Goal: Check status: Check status

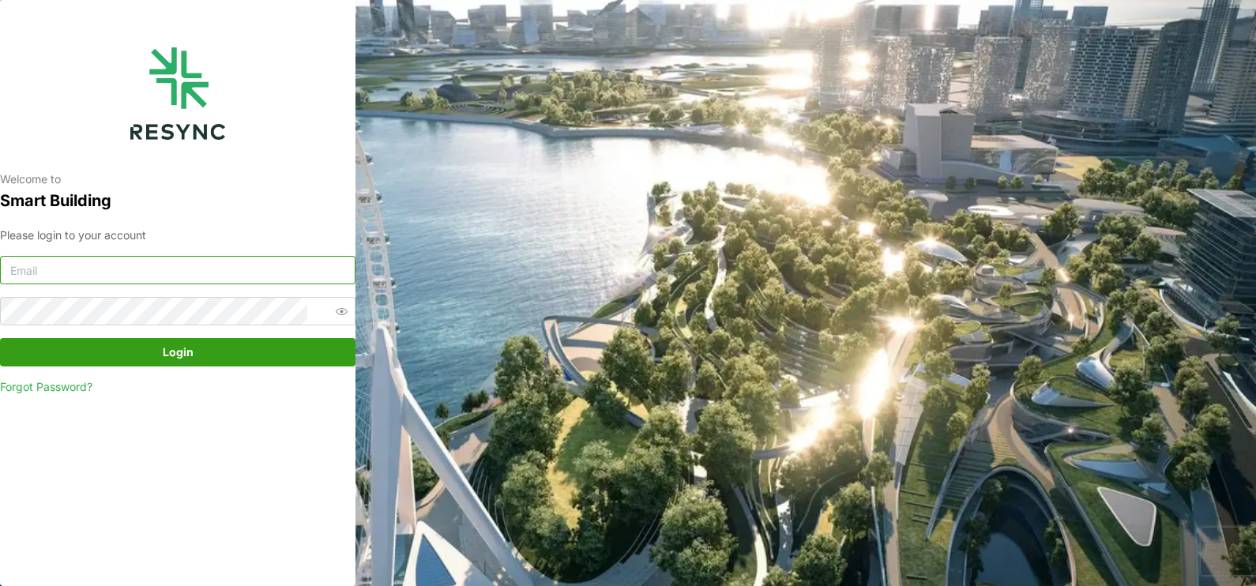
type input "23026073@myrp.edu.sg"
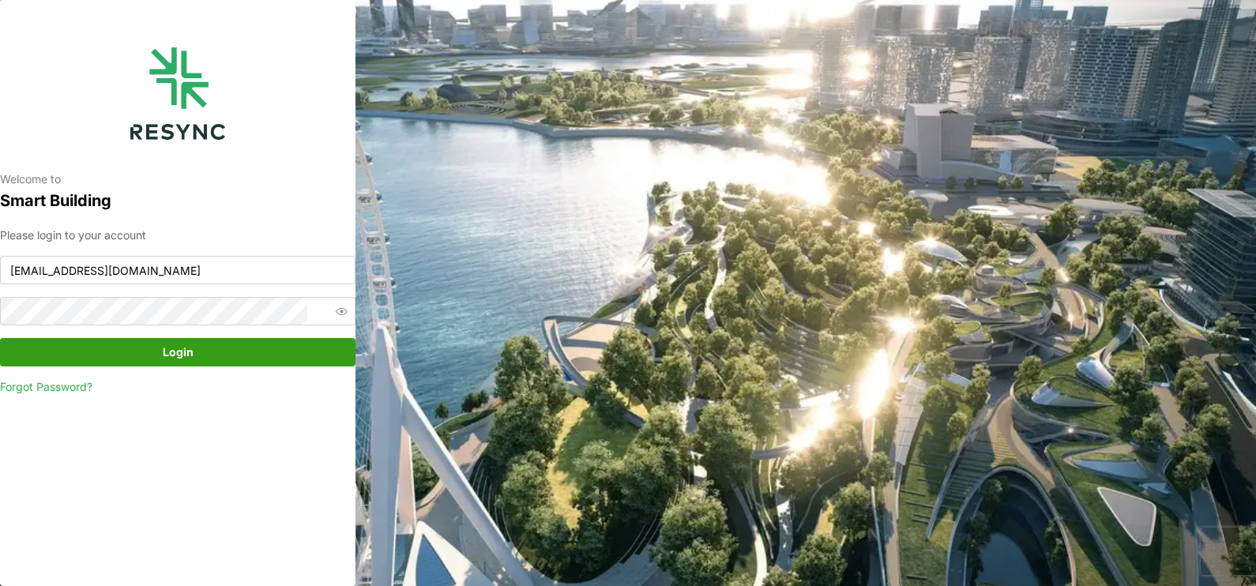
click at [276, 347] on span "Login" at bounding box center [177, 352] width 325 height 27
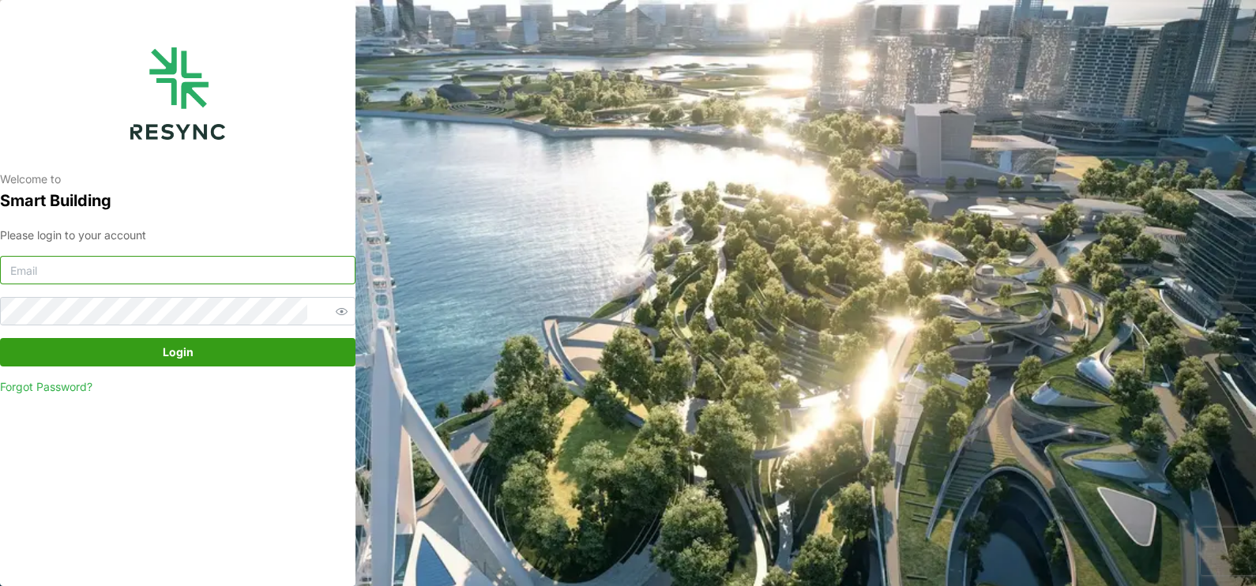
type input "[EMAIL_ADDRESS][DOMAIN_NAME]"
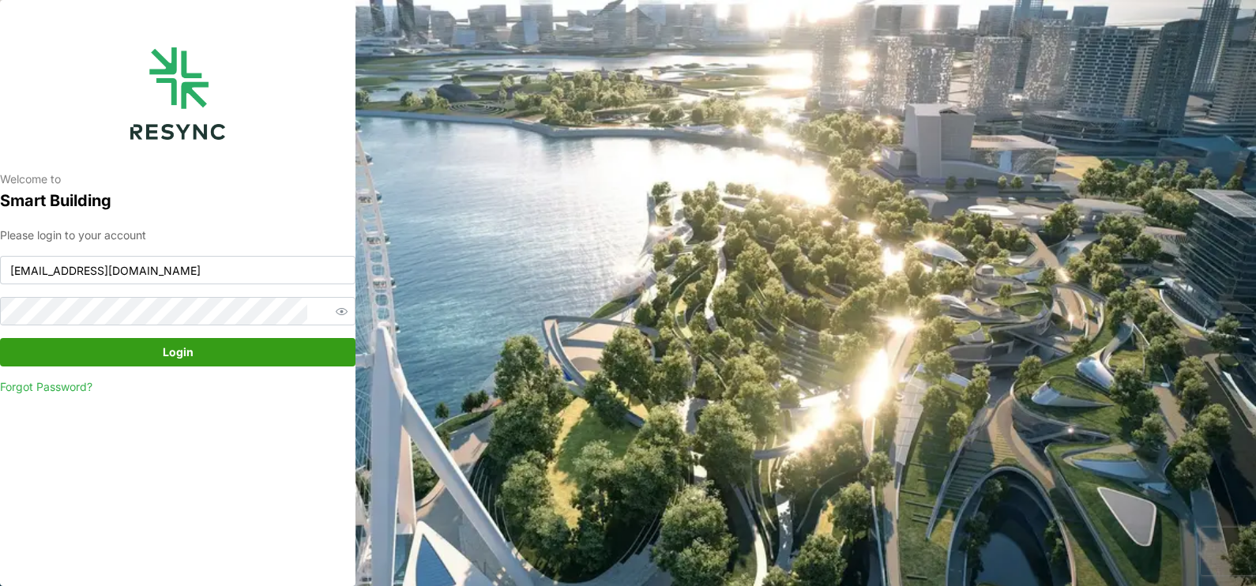
click at [208, 346] on span "Login" at bounding box center [177, 352] width 325 height 27
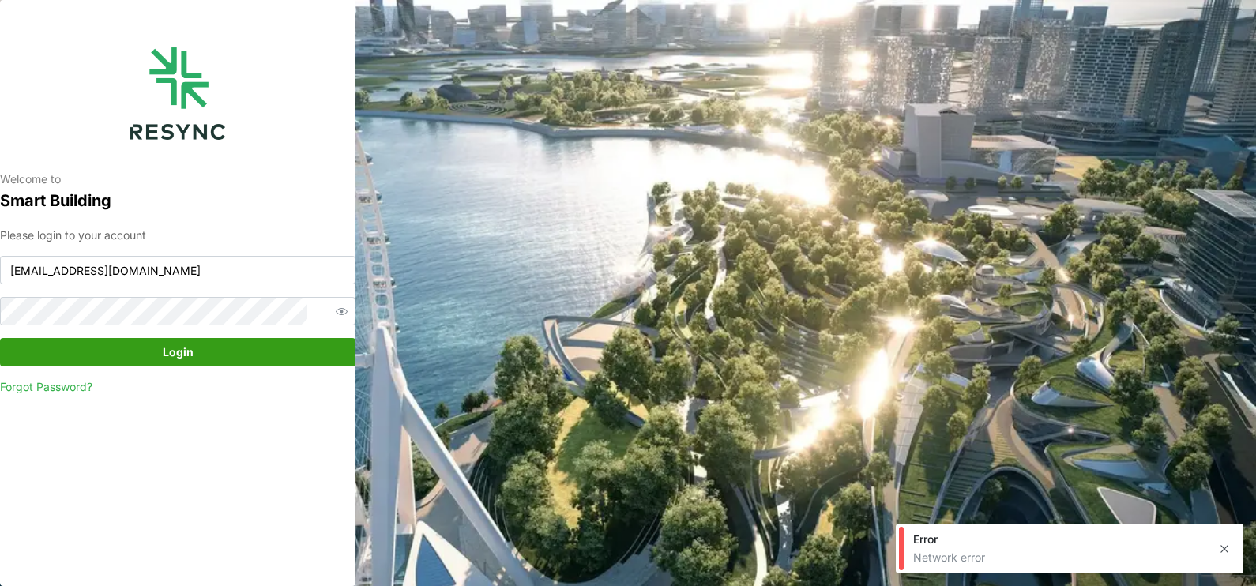
click at [1228, 549] on icon "button" at bounding box center [1224, 549] width 13 height 13
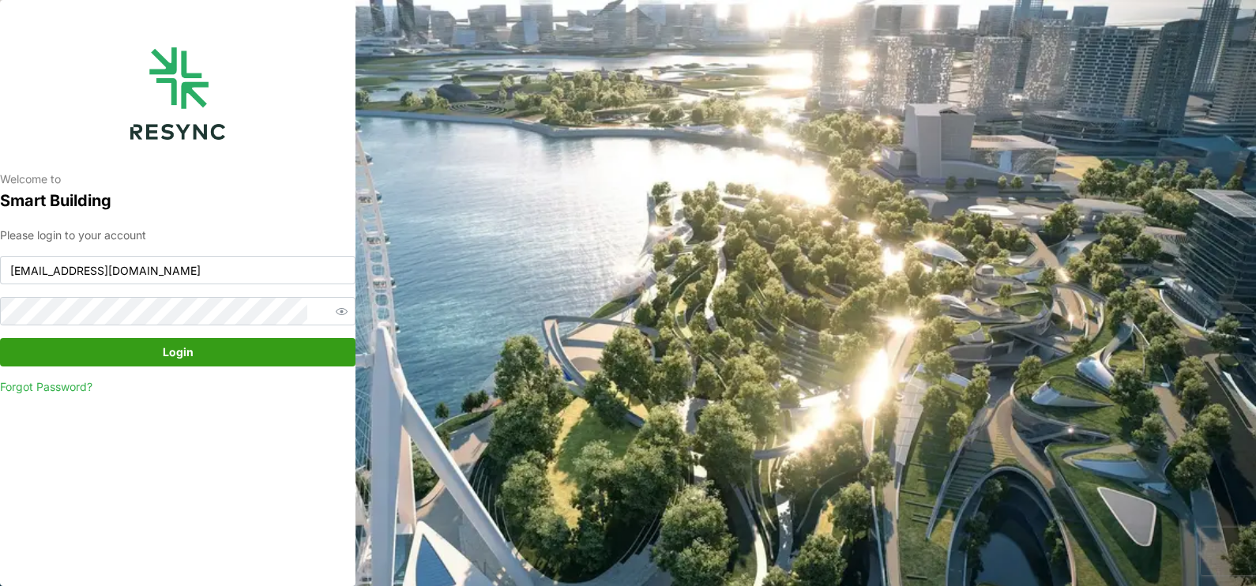
click at [157, 362] on span "Login" at bounding box center [177, 352] width 325 height 27
click at [88, 363] on span "Login" at bounding box center [177, 352] width 325 height 27
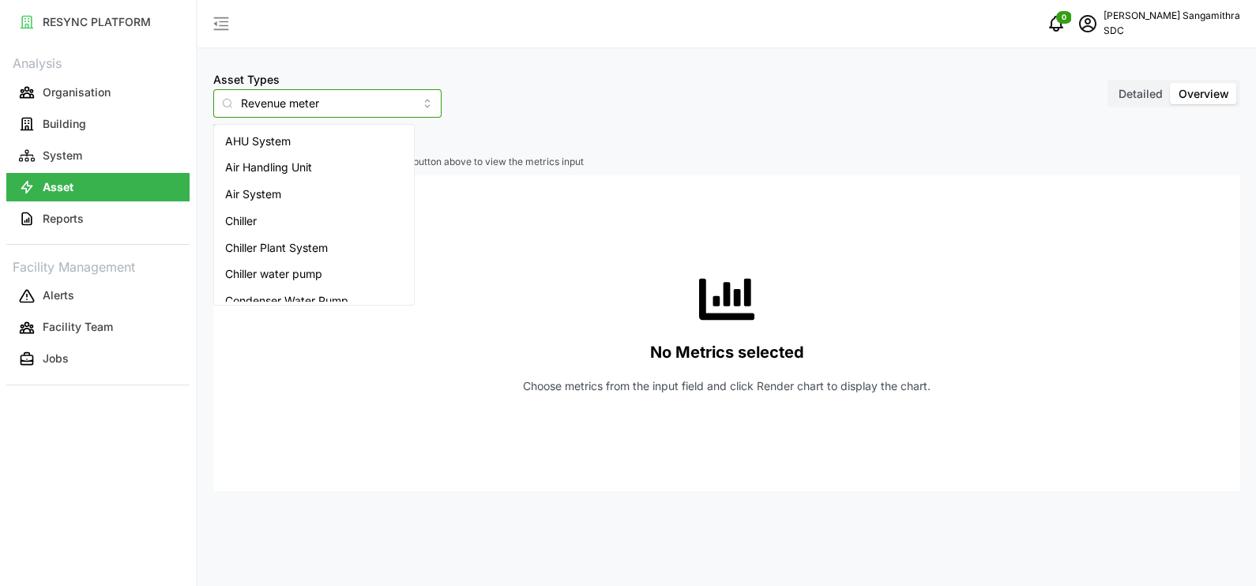
click at [395, 105] on input "Revenue meter" at bounding box center [327, 103] width 228 height 28
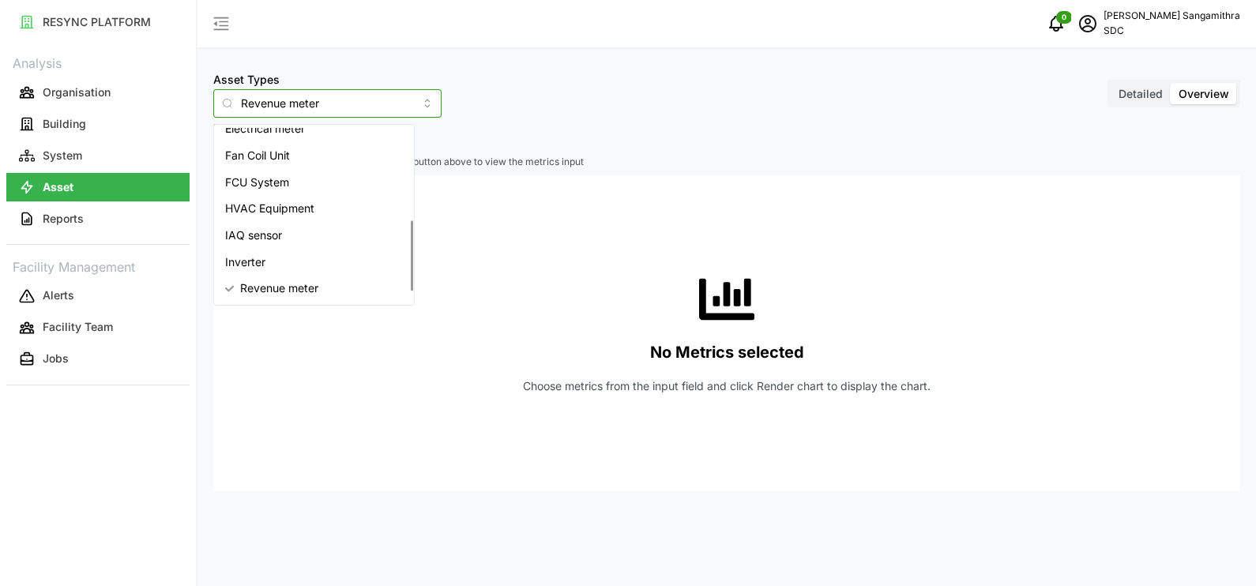
click at [375, 95] on input "Revenue meter" at bounding box center [327, 103] width 228 height 28
click at [249, 278] on div "Revenue meter" at bounding box center [314, 288] width 194 height 27
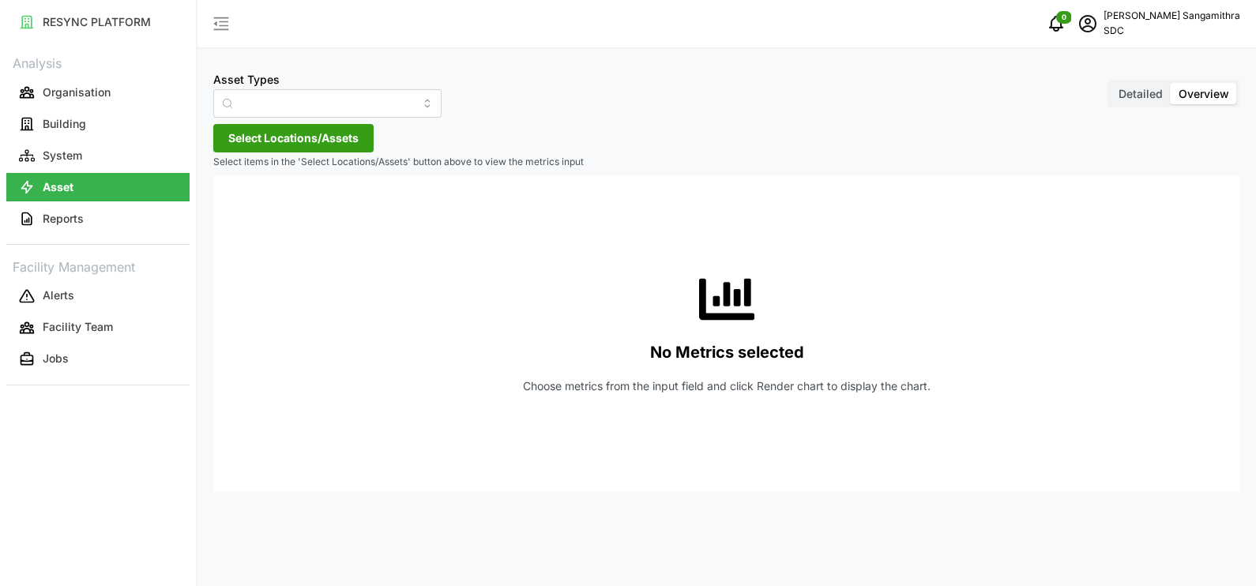
click at [240, 140] on span "Select Locations/Assets" at bounding box center [293, 138] width 130 height 27
type input "AHU System"
click at [229, 207] on icon at bounding box center [233, 209] width 13 height 13
click at [67, 149] on p "System" at bounding box center [62, 156] width 39 height 16
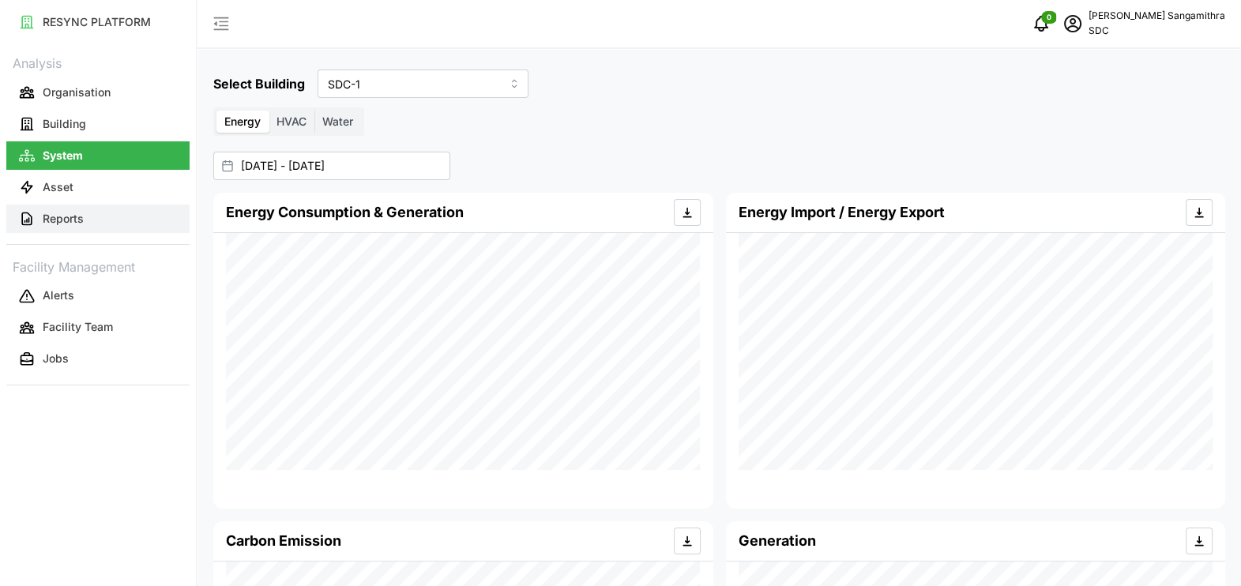
click at [74, 215] on p "Reports" at bounding box center [63, 219] width 41 height 16
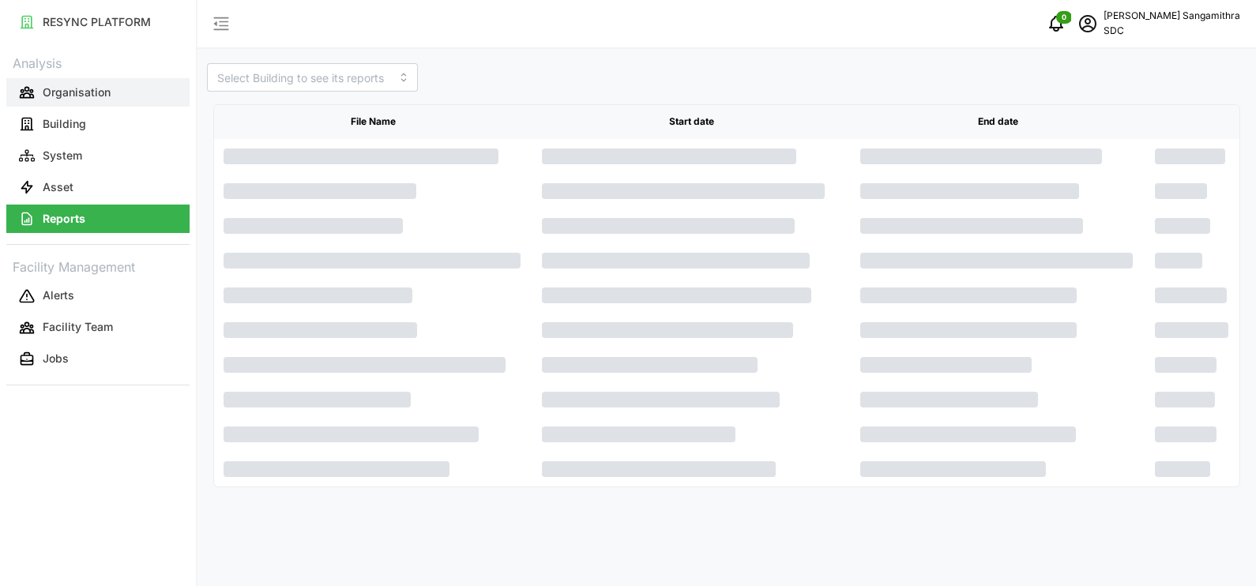
click at [71, 95] on p "Organisation" at bounding box center [77, 93] width 68 height 16
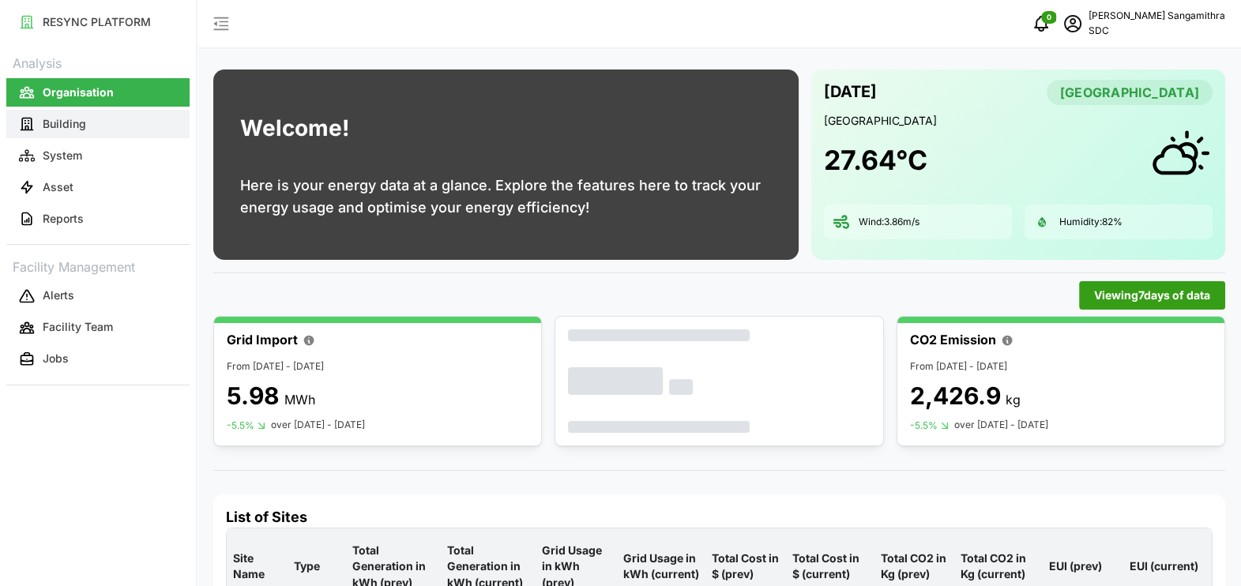
click at [89, 126] on button "Building" at bounding box center [97, 124] width 183 height 28
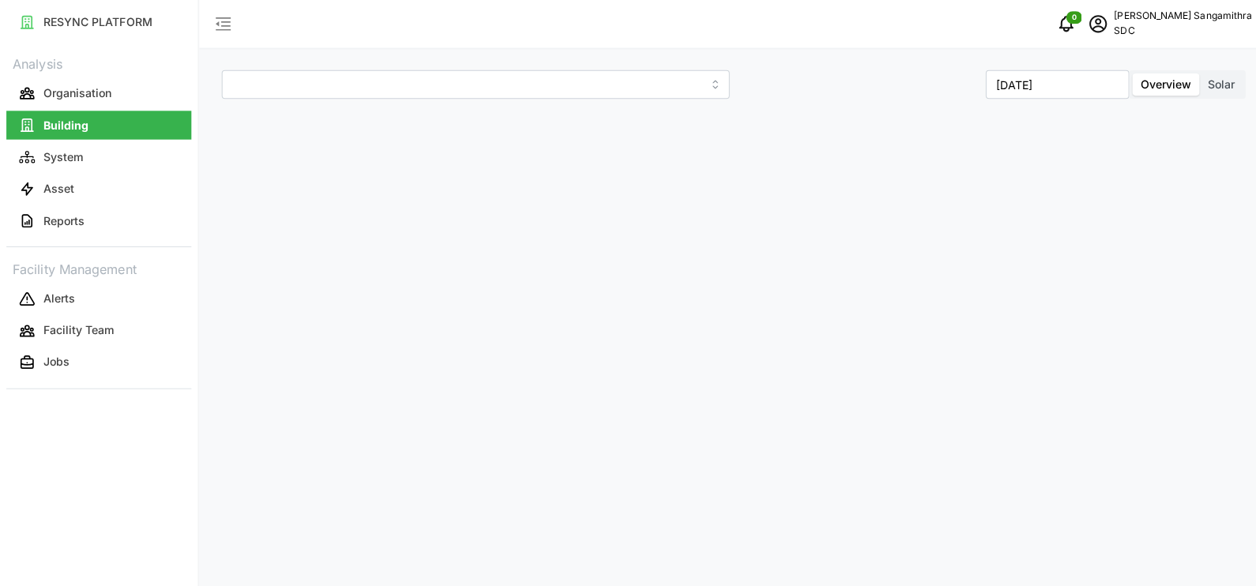
type input "SDC-1"
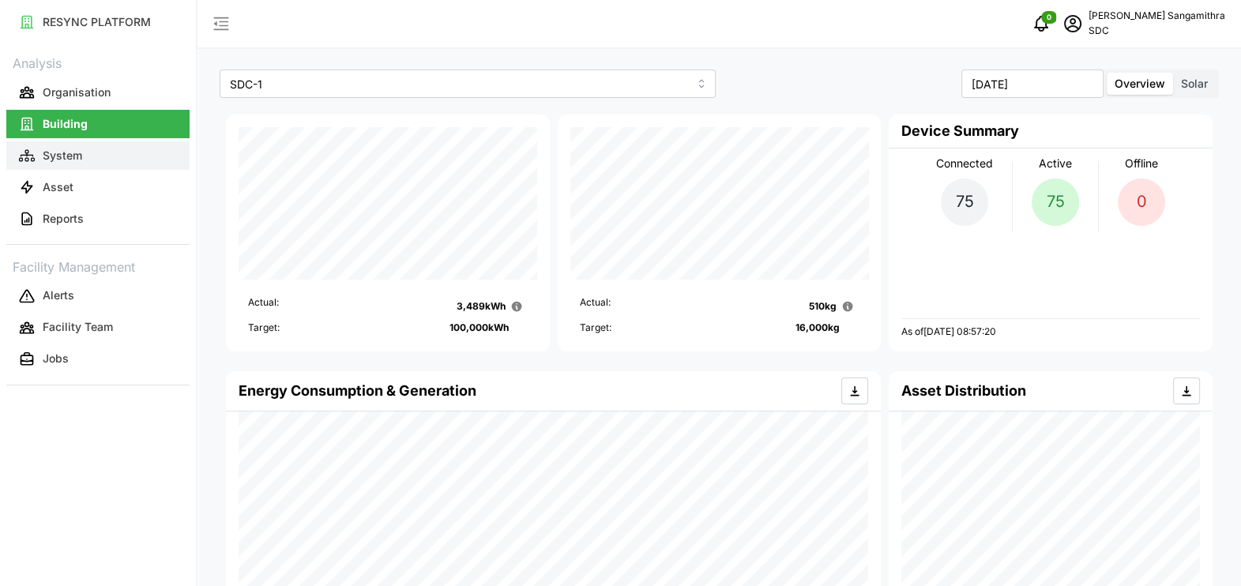
click at [95, 148] on button "System" at bounding box center [97, 155] width 183 height 28
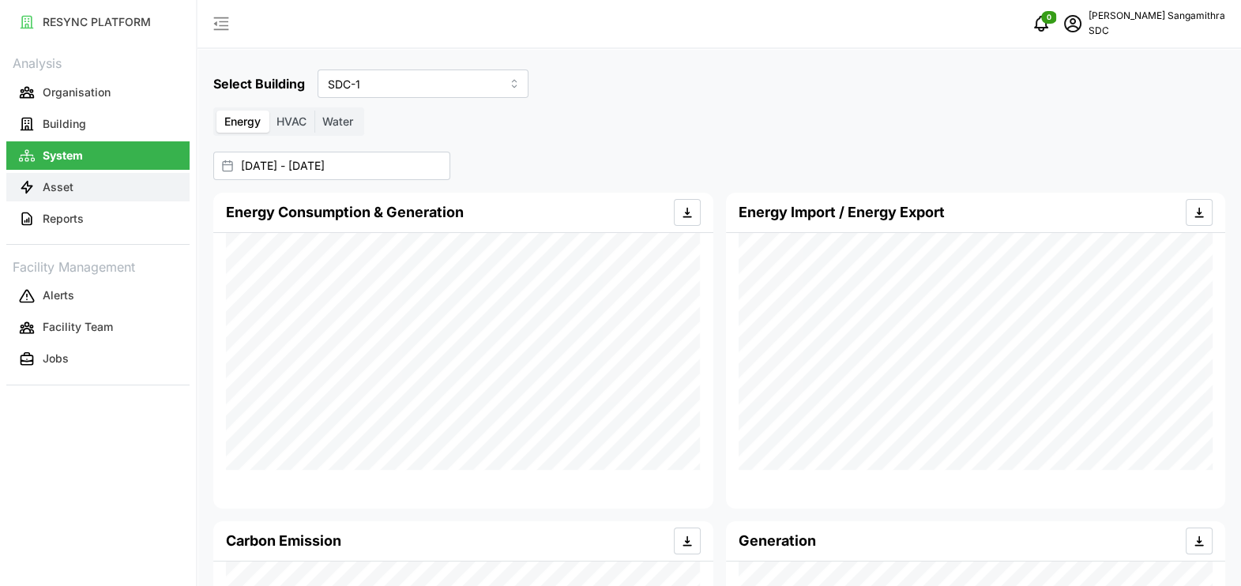
click at [99, 191] on button "Asset" at bounding box center [97, 187] width 183 height 28
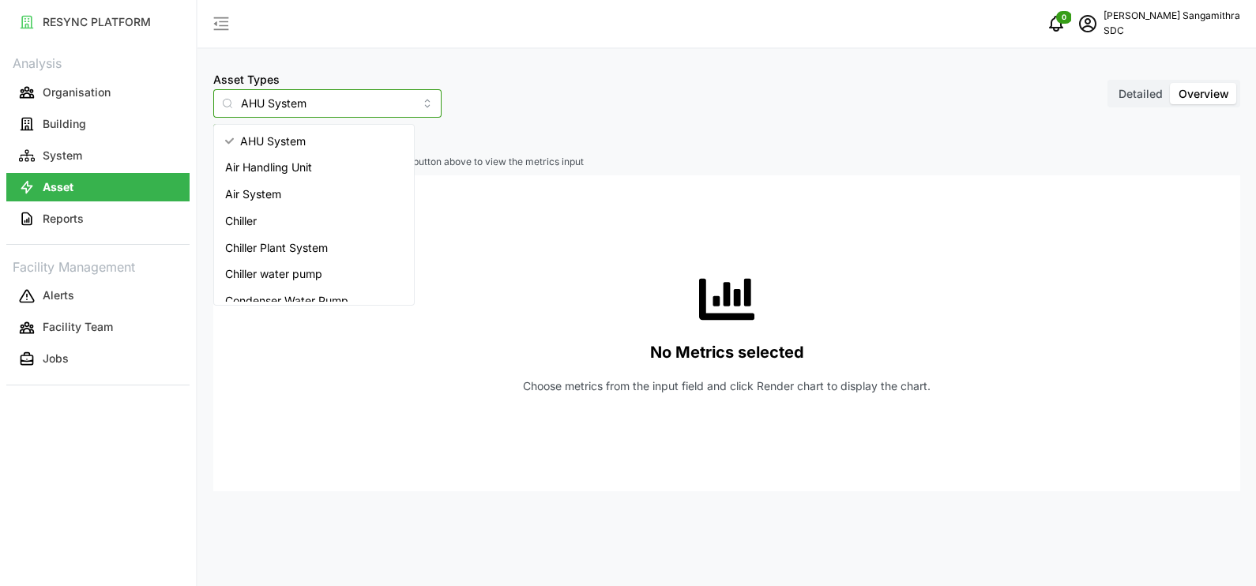
click at [312, 104] on input "AHU System" at bounding box center [327, 103] width 228 height 28
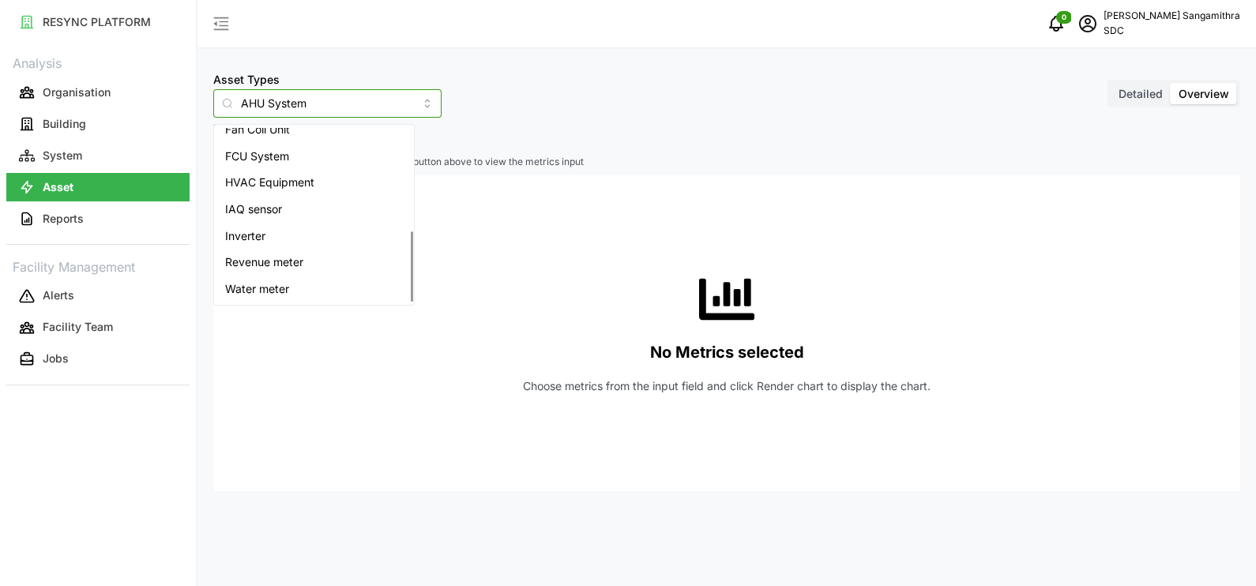
click at [290, 257] on span "Revenue meter" at bounding box center [264, 262] width 78 height 17
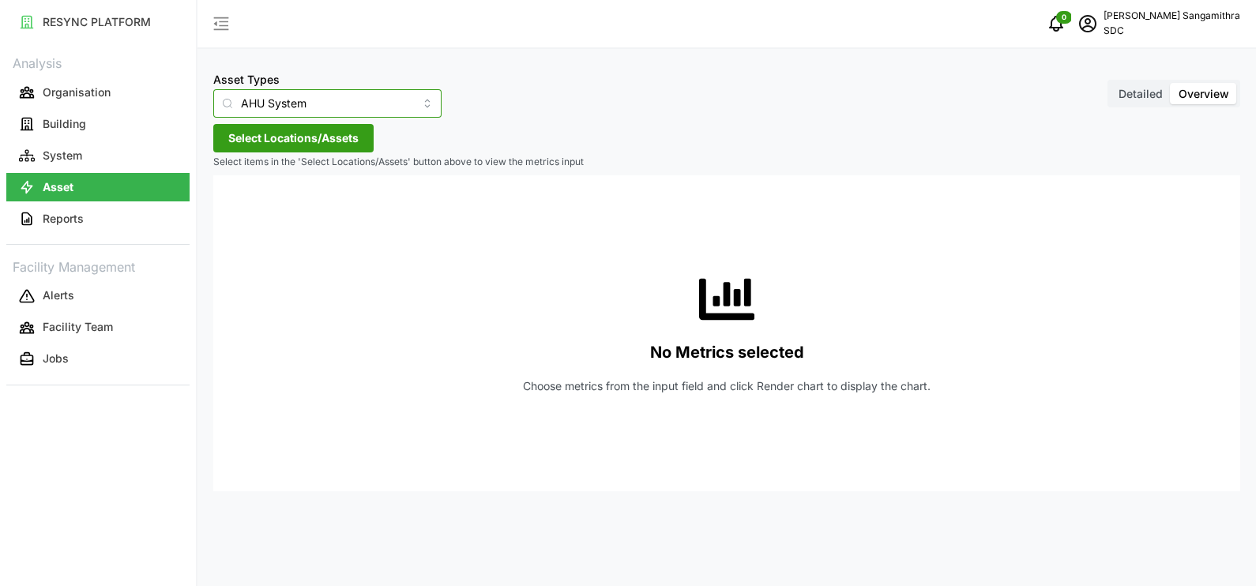
type input "Revenue meter"
click at [289, 142] on span "Select Locations/Assets" at bounding box center [293, 138] width 130 height 27
click at [308, 209] on span "SDC-1" at bounding box center [302, 210] width 32 height 16
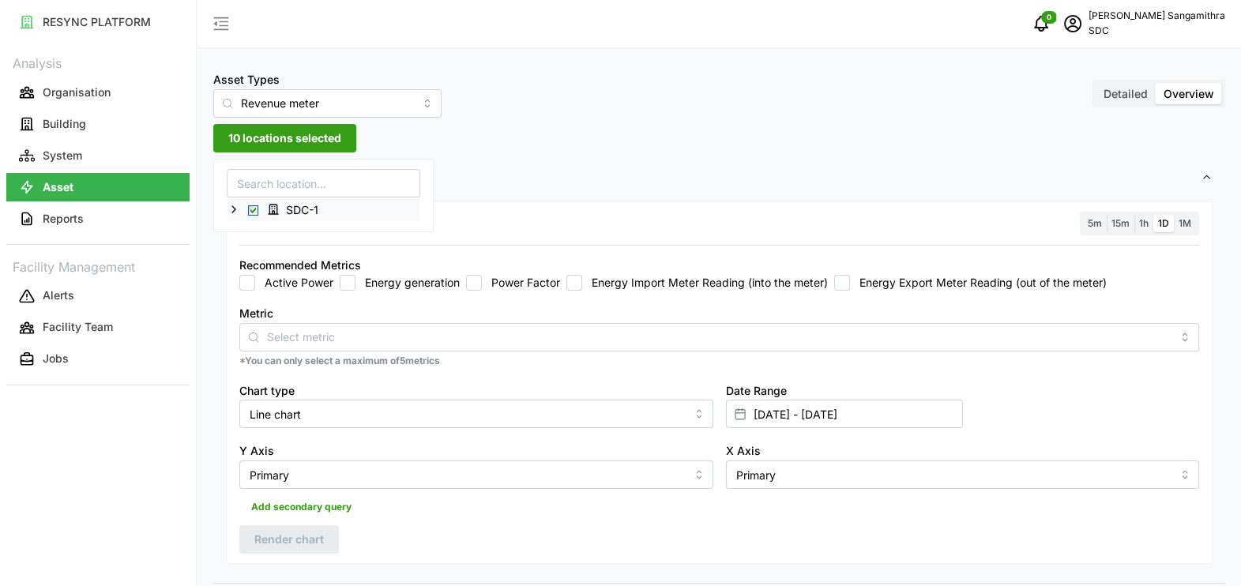
click at [251, 205] on span "Select SDC-1" at bounding box center [253, 210] width 10 height 10
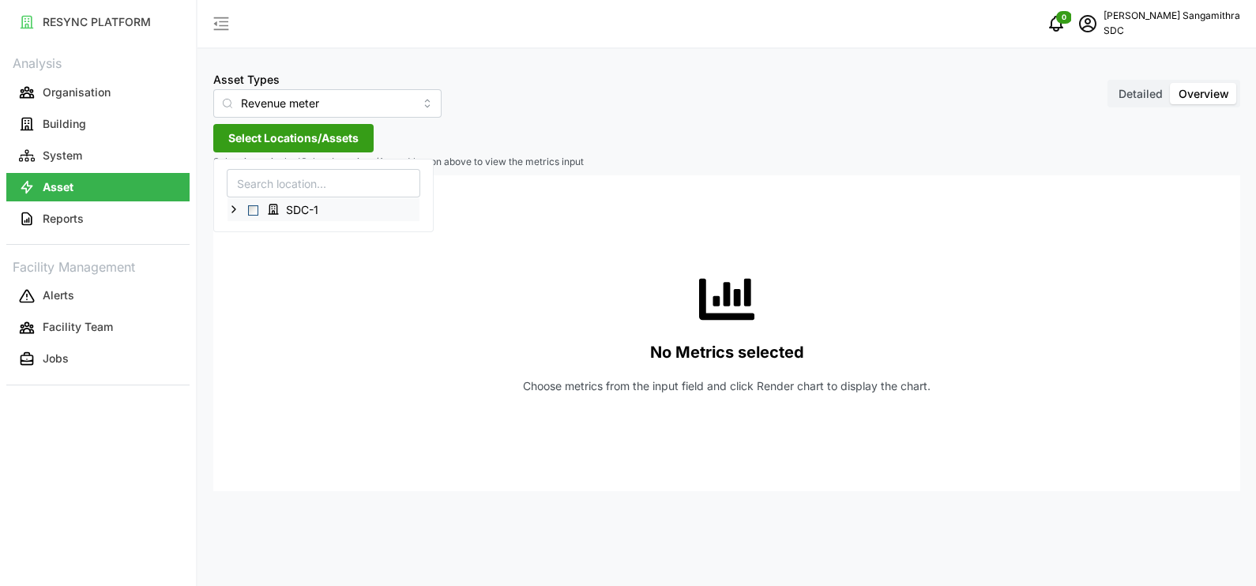
click at [238, 211] on icon at bounding box center [233, 209] width 13 height 13
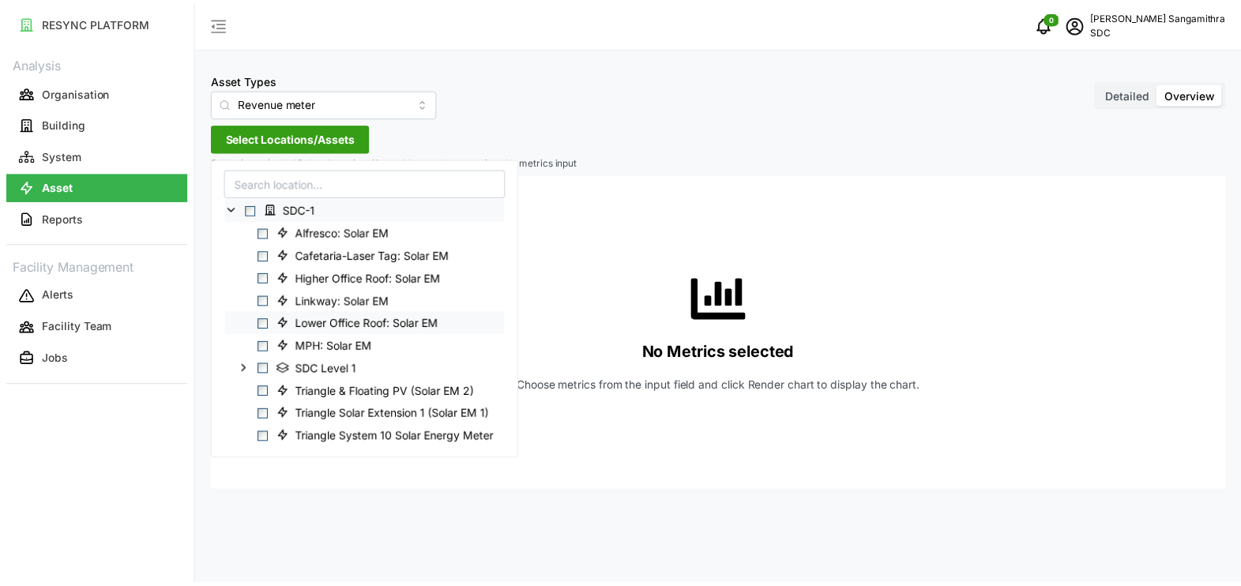
scroll to position [17, 0]
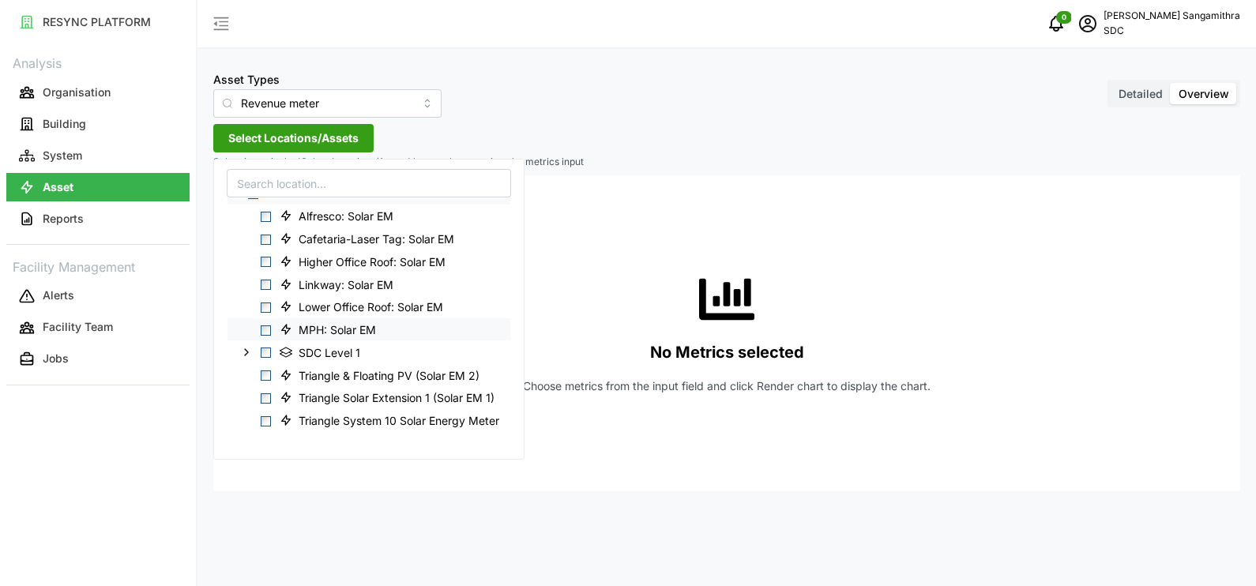
click at [401, 320] on div "MPH: Solar EM" at bounding box center [368, 329] width 283 height 23
click at [265, 329] on span "Select MPH: Solar EM" at bounding box center [266, 330] width 10 height 10
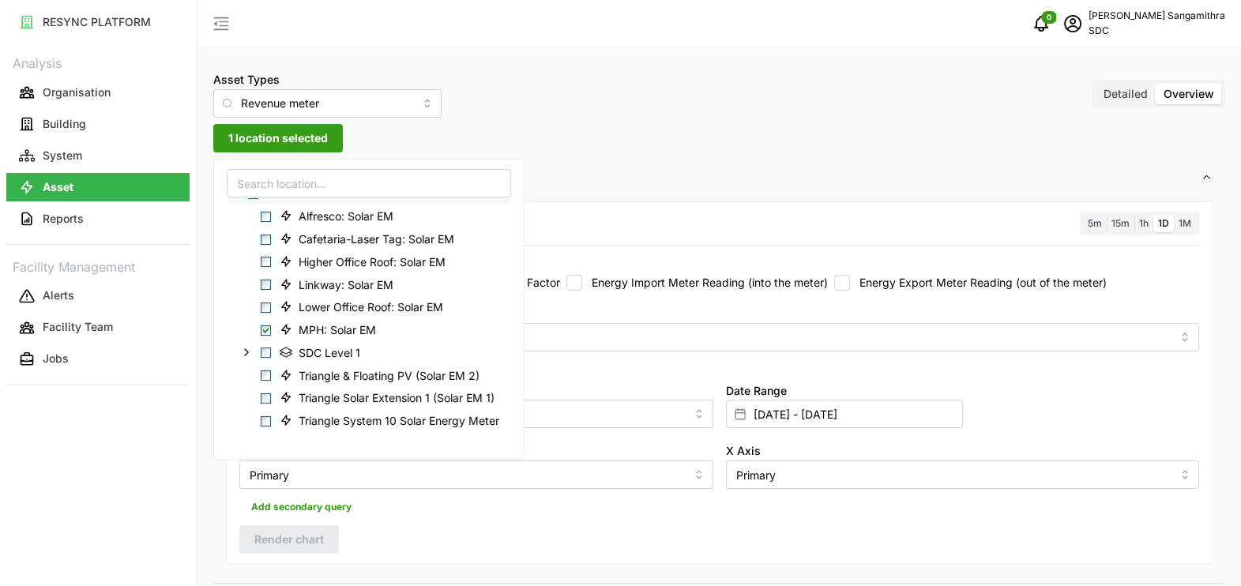
drag, startPoint x: 723, startPoint y: 40, endPoint x: 723, endPoint y: 51, distance: 11.1
click at [723, 41] on div "0 Baskar Sangamithra SDC" at bounding box center [718, 24] width 1043 height 49
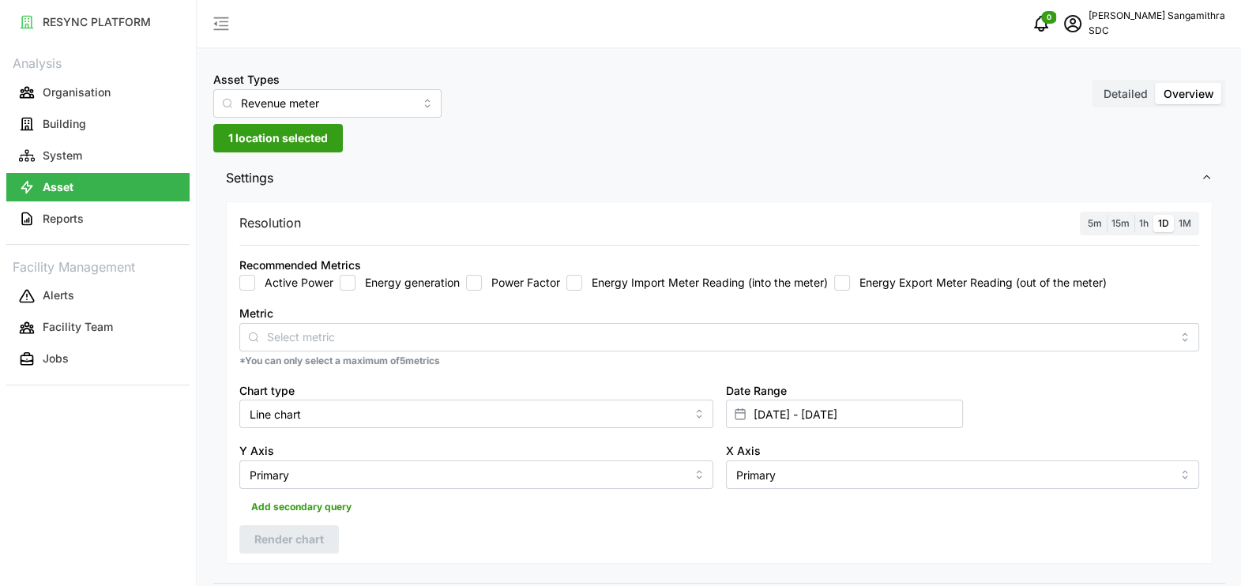
click at [345, 286] on input "Energy generation" at bounding box center [348, 283] width 16 height 16
checkbox input "true"
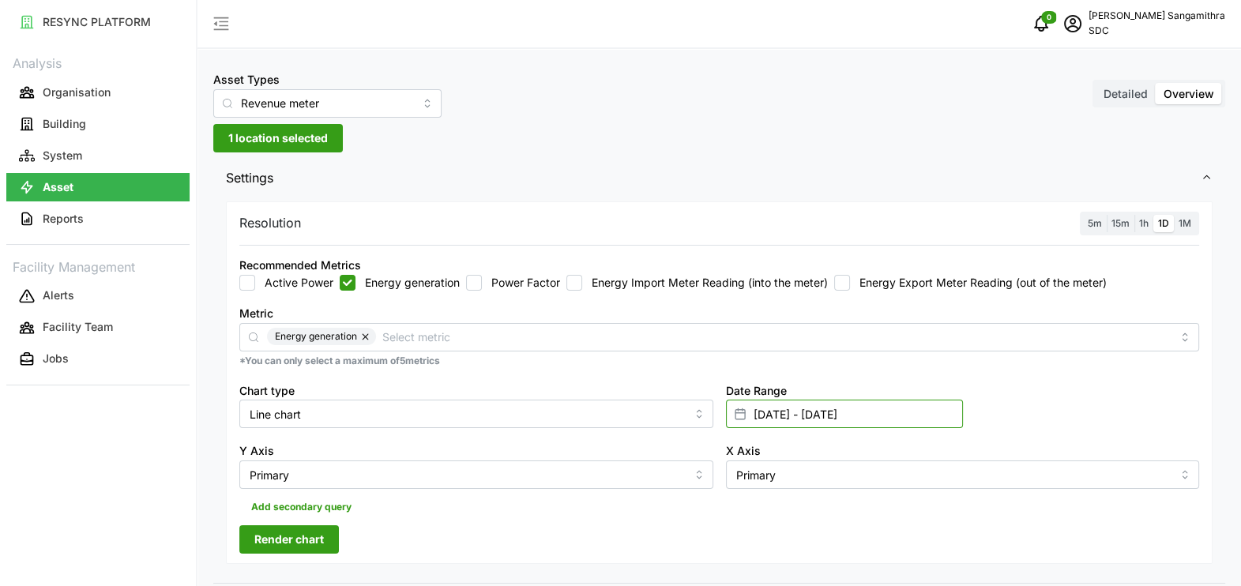
click at [788, 422] on input "07 Oct 2025 - 09 Oct 2025" at bounding box center [844, 414] width 237 height 28
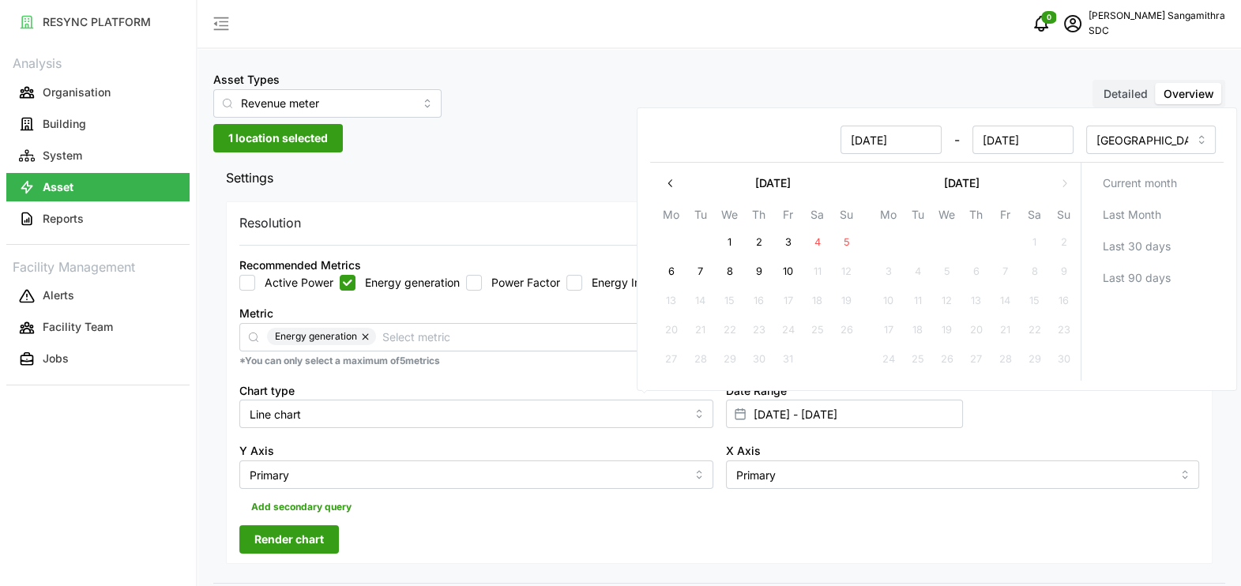
click at [676, 181] on icon "button" at bounding box center [670, 183] width 13 height 13
click at [1060, 186] on icon "button" at bounding box center [1064, 183] width 13 height 13
click at [725, 269] on button "8" at bounding box center [729, 272] width 28 height 28
type input "08 Oct 2025 - 09 Oct 2025"
type input "08 Oct 2025"
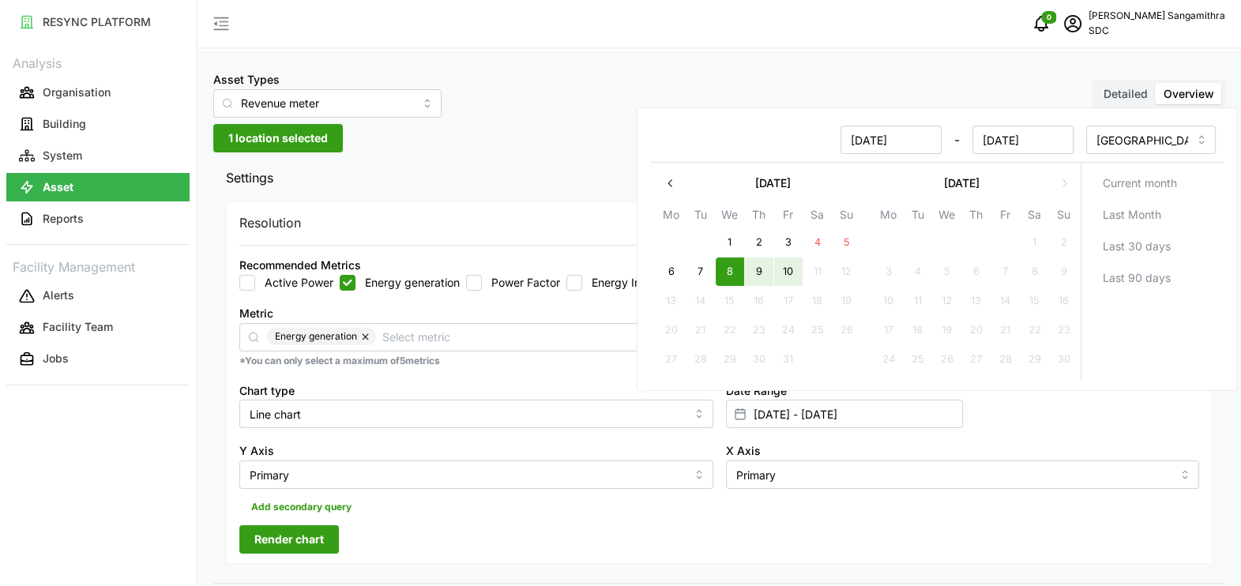
click at [786, 261] on button "10" at bounding box center [787, 272] width 28 height 28
type input "08 Oct 2025 - 10 Oct 2025"
type input "10 Oct 2025"
click at [794, 280] on button "10" at bounding box center [787, 272] width 28 height 28
type input "10 Oct 2025 - 10 Oct 2025"
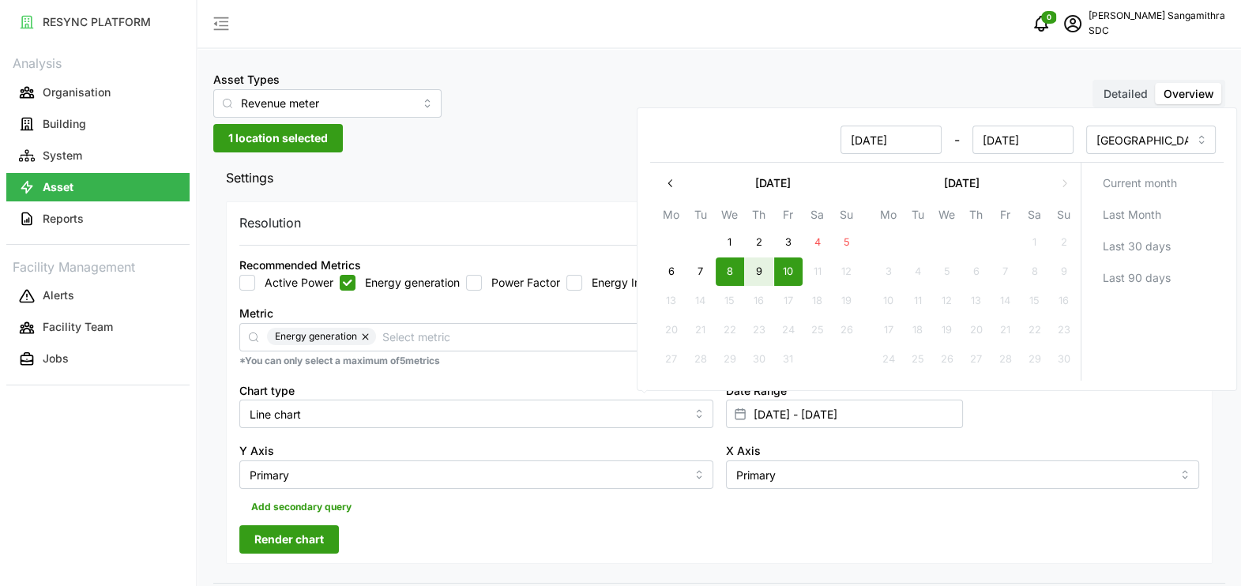
type input "10 Oct 2025"
click at [705, 267] on button "7" at bounding box center [700, 272] width 28 height 28
type input "07 Oct 2025 - 10 Oct 2025"
type input "07 Oct 2025"
click at [765, 272] on button "9" at bounding box center [758, 272] width 28 height 28
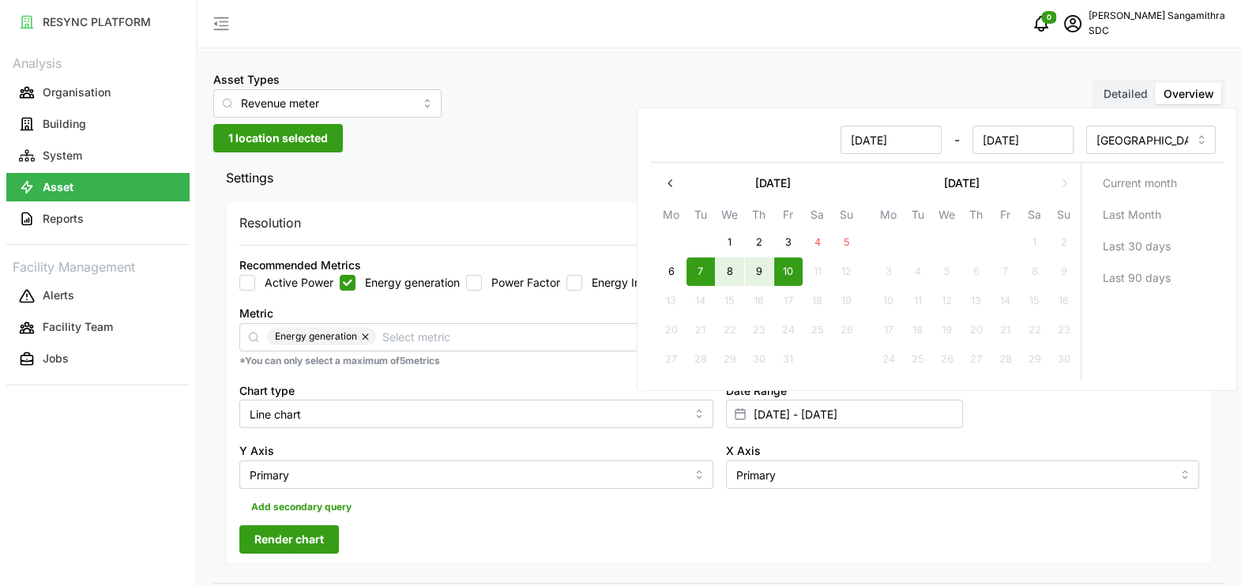
type input "09 Oct 2025 - 10 Oct 2025"
type input "09 Oct 2025"
click at [766, 274] on button "9" at bounding box center [758, 272] width 28 height 28
type input "09 Oct 2025 - 09 Oct 2025"
type input "09 Oct 2025"
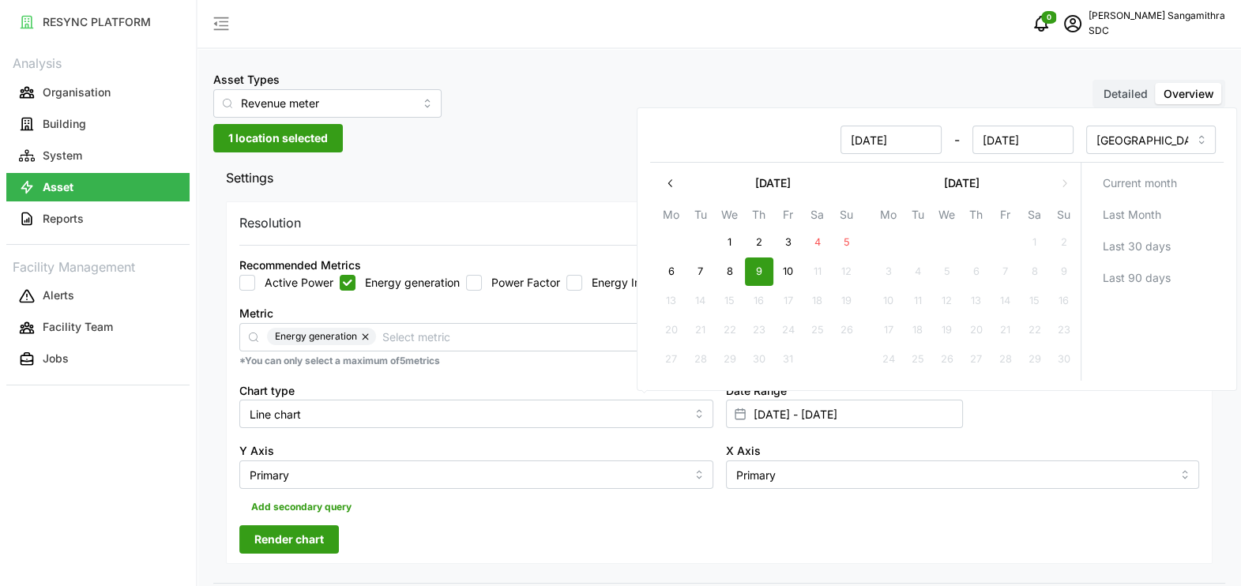
click at [705, 270] on button "7" at bounding box center [700, 272] width 28 height 28
type input "07 Oct 2025 - 09 Oct 2025"
type input "07 Oct 2025"
click at [758, 269] on button "9" at bounding box center [758, 272] width 28 height 28
click at [1135, 348] on div "Current month Last Month Last 30 days Last 90 days" at bounding box center [1152, 272] width 144 height 218
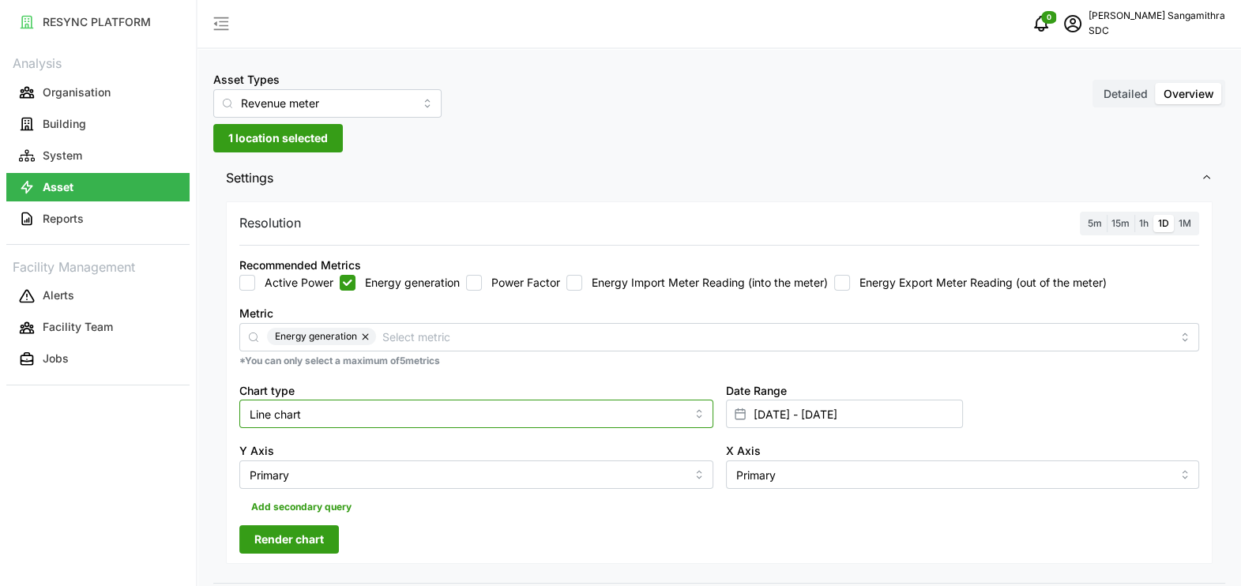
click at [583, 411] on input "Line chart" at bounding box center [476, 414] width 474 height 28
click at [336, 469] on div "Bar chart" at bounding box center [476, 478] width 466 height 27
type input "Bar chart"
click at [312, 536] on span "Render chart" at bounding box center [289, 539] width 70 height 27
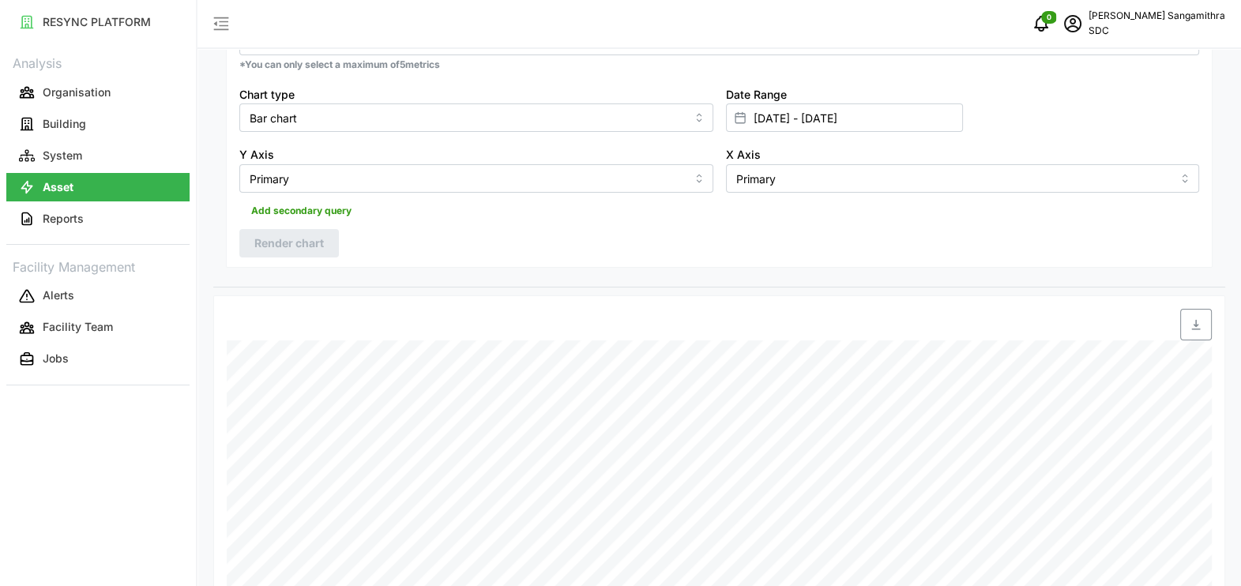
scroll to position [98, 0]
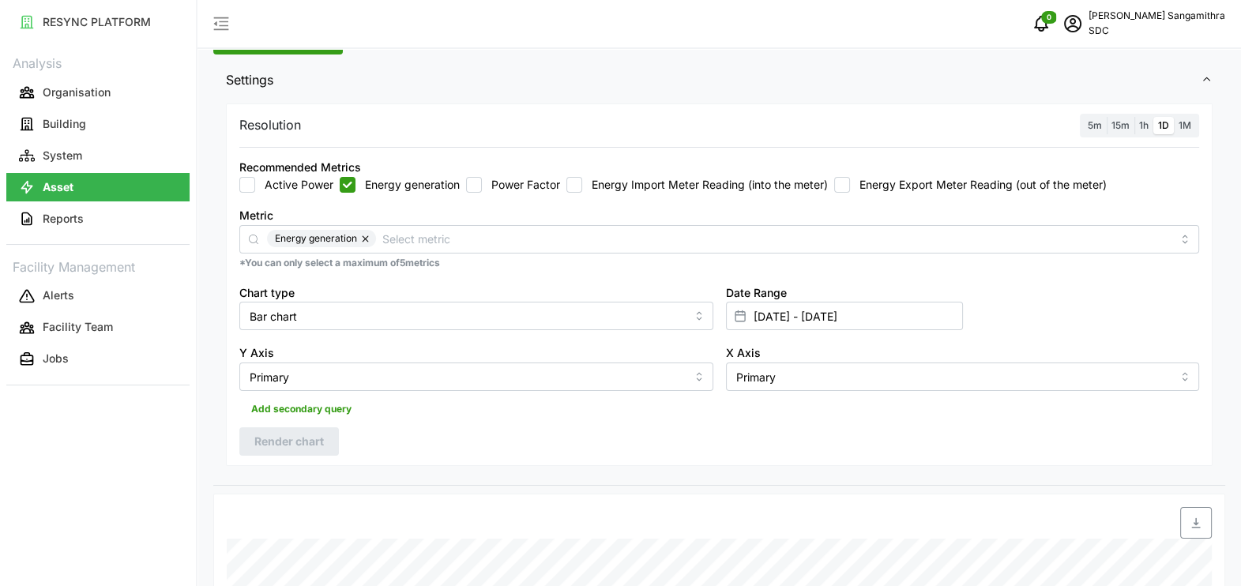
click at [1182, 126] on span "1M" at bounding box center [1184, 125] width 13 height 12
click at [1174, 117] on input "1M" at bounding box center [1174, 117] width 0 height 0
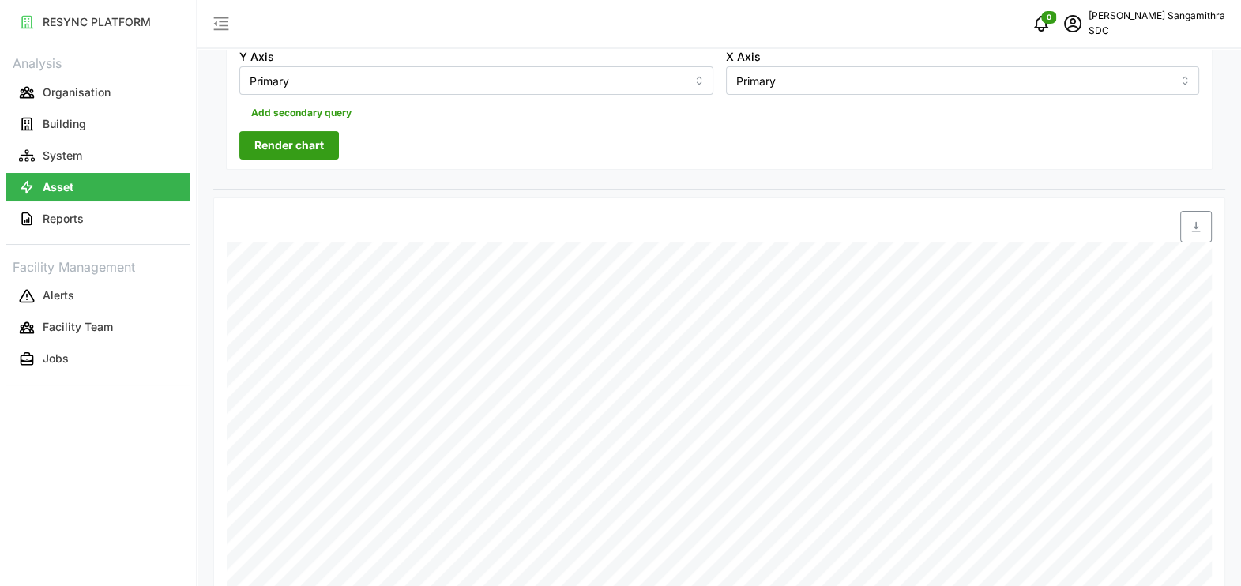
click at [321, 148] on span "Render chart" at bounding box center [289, 145] width 70 height 27
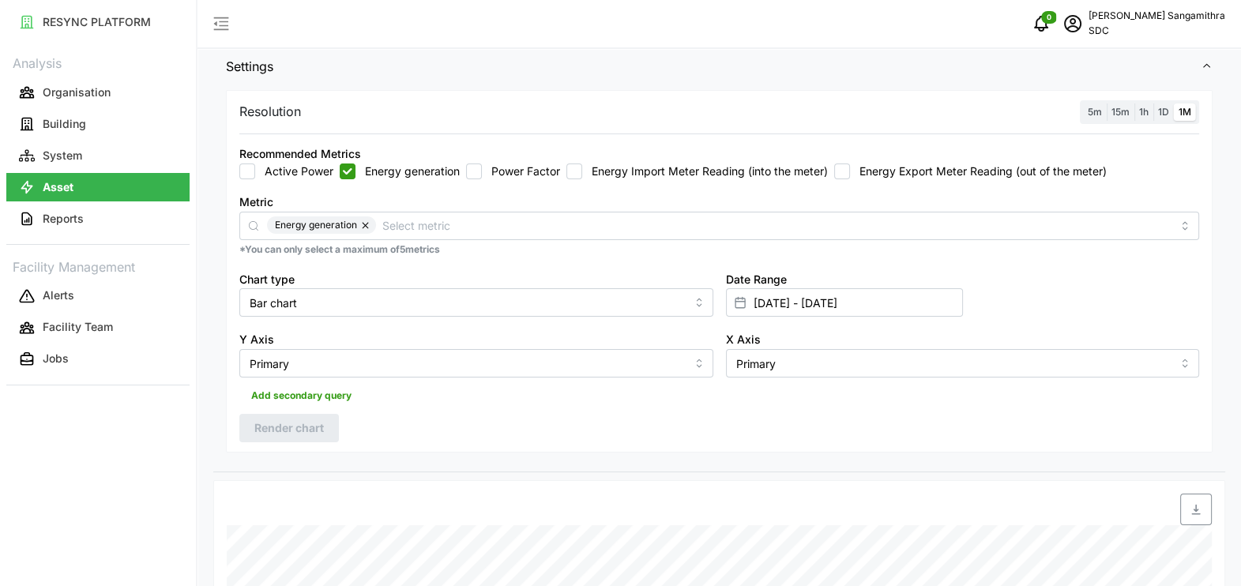
scroll to position [0, 0]
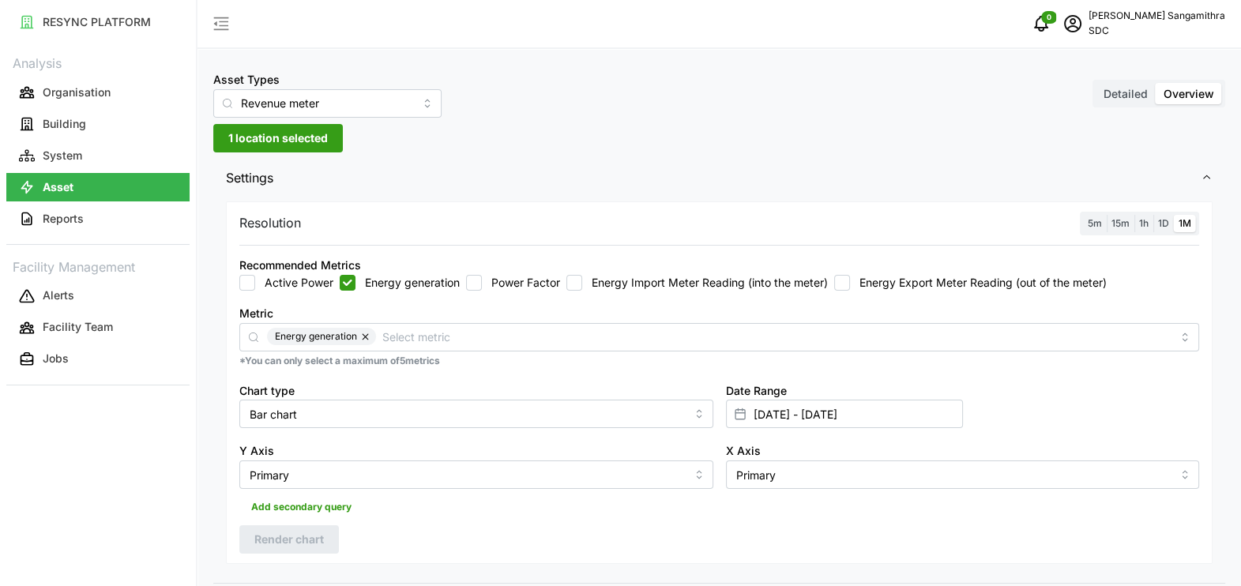
click at [1122, 216] on label "15m" at bounding box center [1121, 224] width 28 height 18
click at [1107, 215] on input "15m" at bounding box center [1107, 215] width 0 height 0
click at [1193, 225] on label "1M" at bounding box center [1185, 224] width 22 height 18
click at [1174, 215] on input "1M" at bounding box center [1174, 215] width 0 height 0
click at [1141, 223] on span "1h" at bounding box center [1143, 223] width 9 height 12
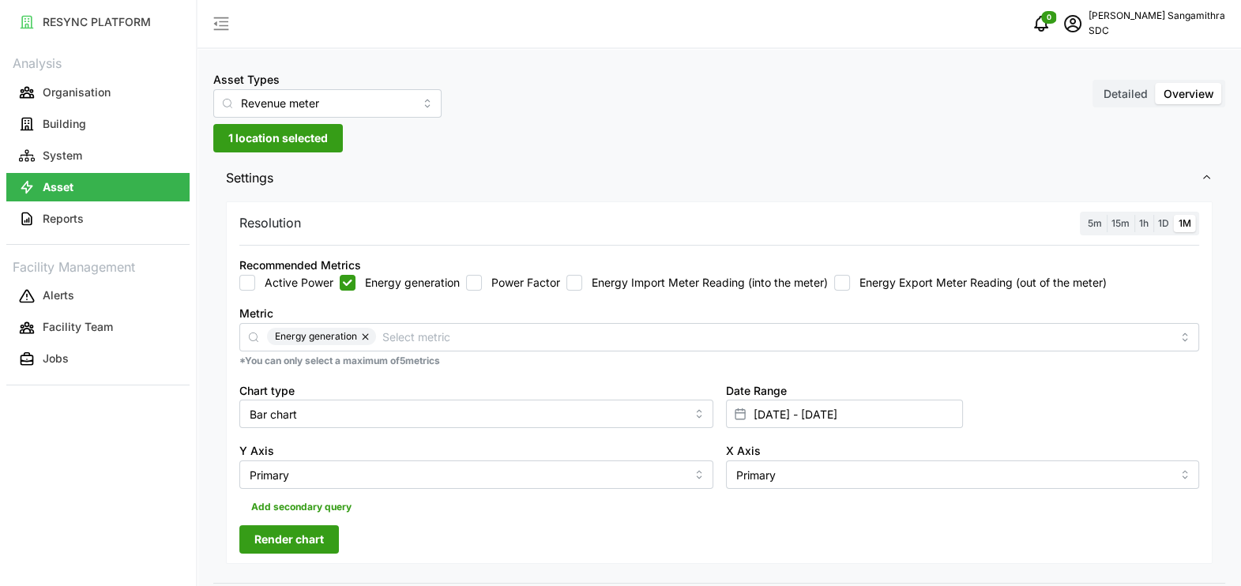
click at [1134, 215] on input "1h" at bounding box center [1134, 215] width 0 height 0
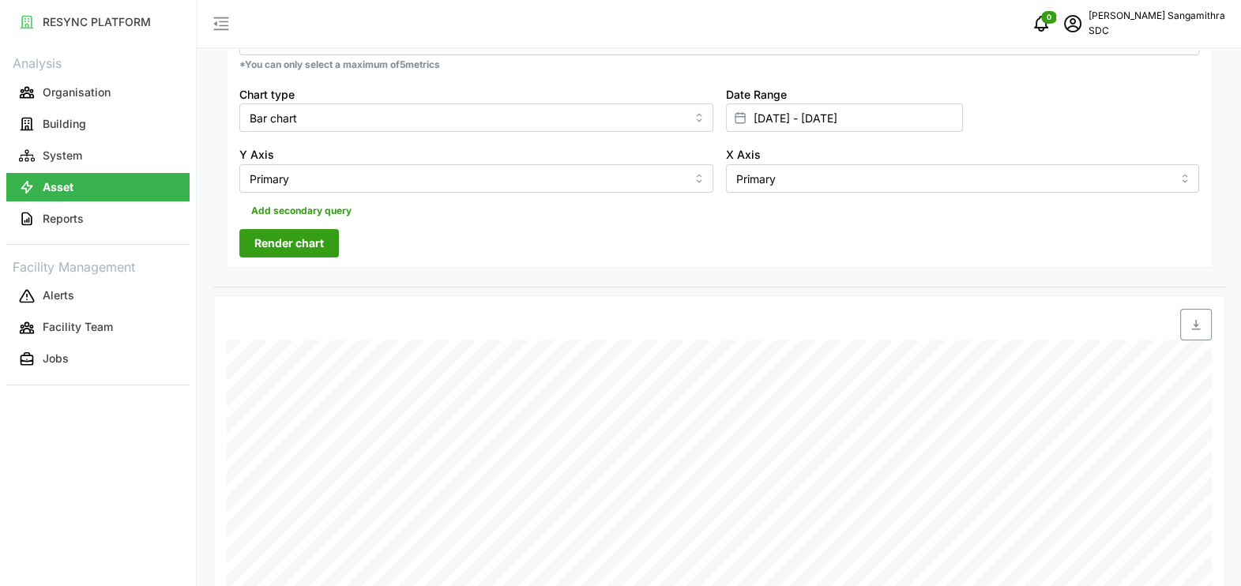
click at [265, 242] on span "Render chart" at bounding box center [289, 243] width 70 height 27
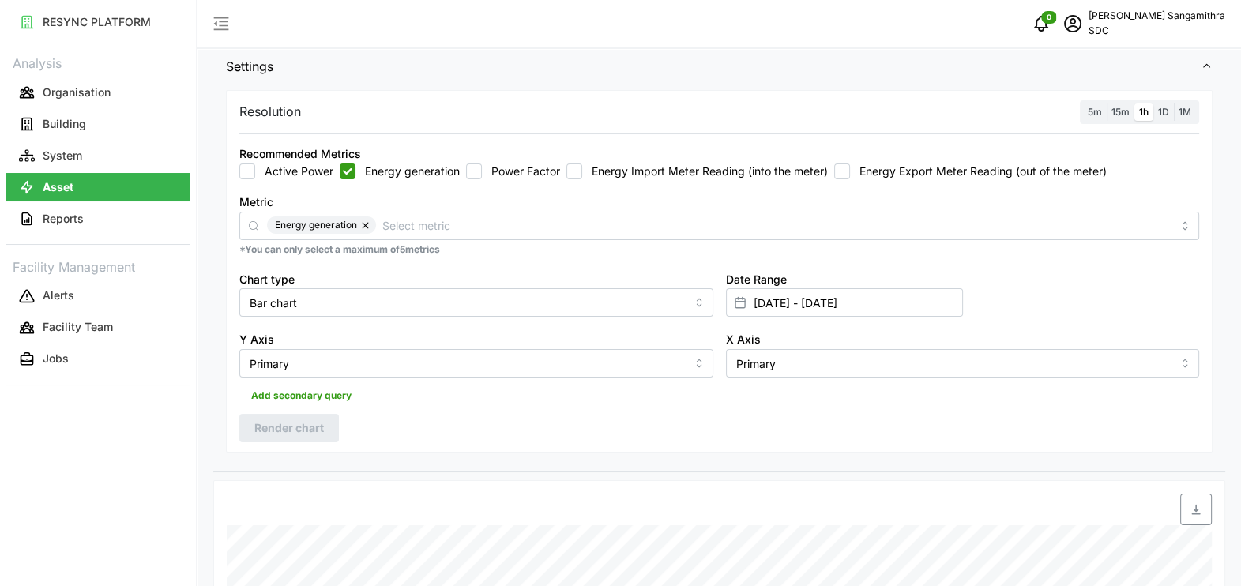
scroll to position [13, 0]
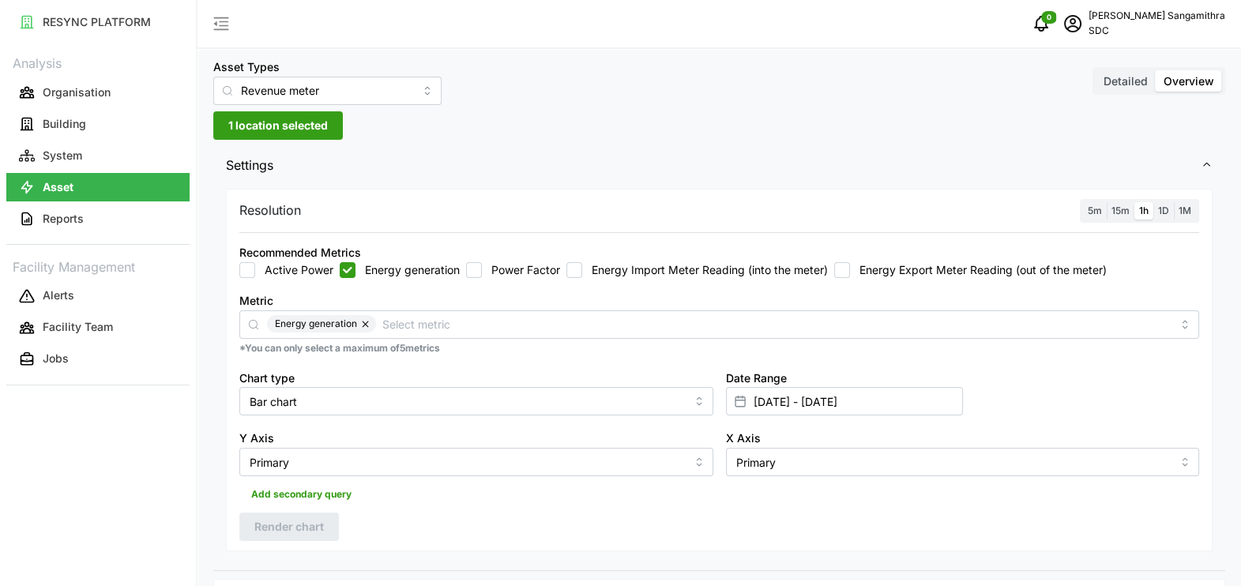
click at [1163, 207] on span "1D" at bounding box center [1163, 211] width 11 height 12
click at [1153, 202] on input "1D" at bounding box center [1153, 202] width 0 height 0
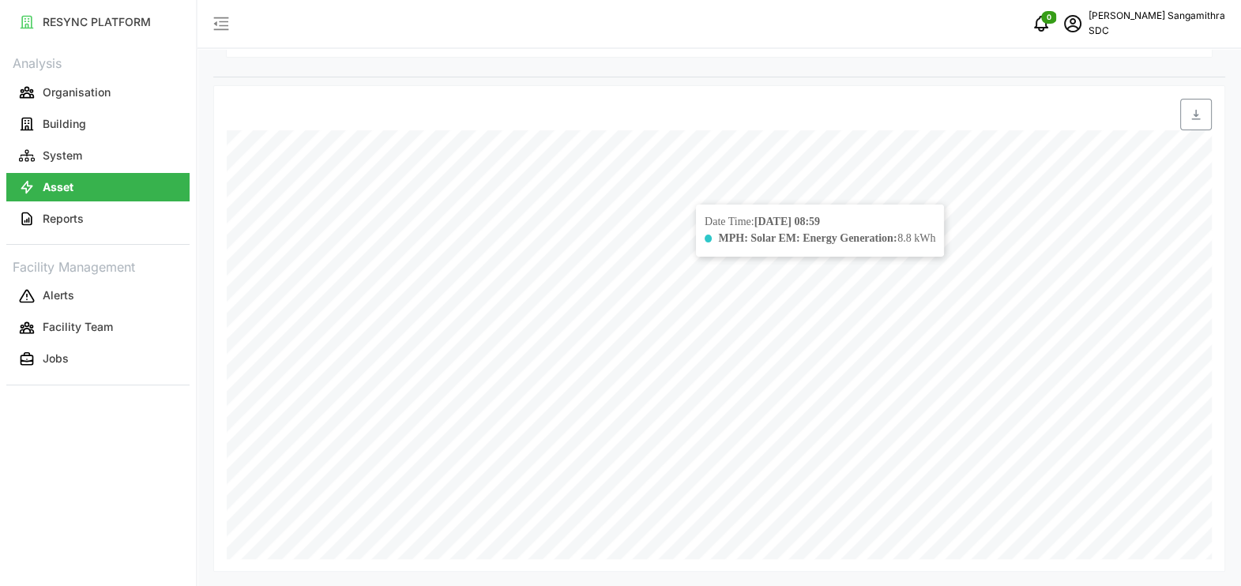
scroll to position [408, 0]
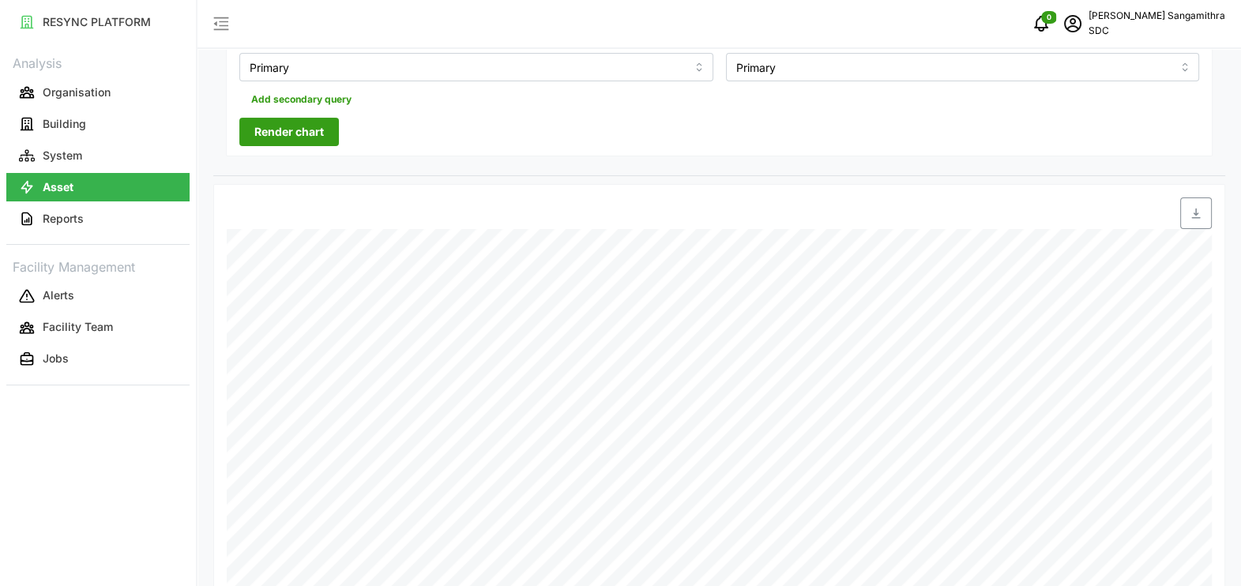
click at [286, 131] on span "Render chart" at bounding box center [289, 131] width 70 height 27
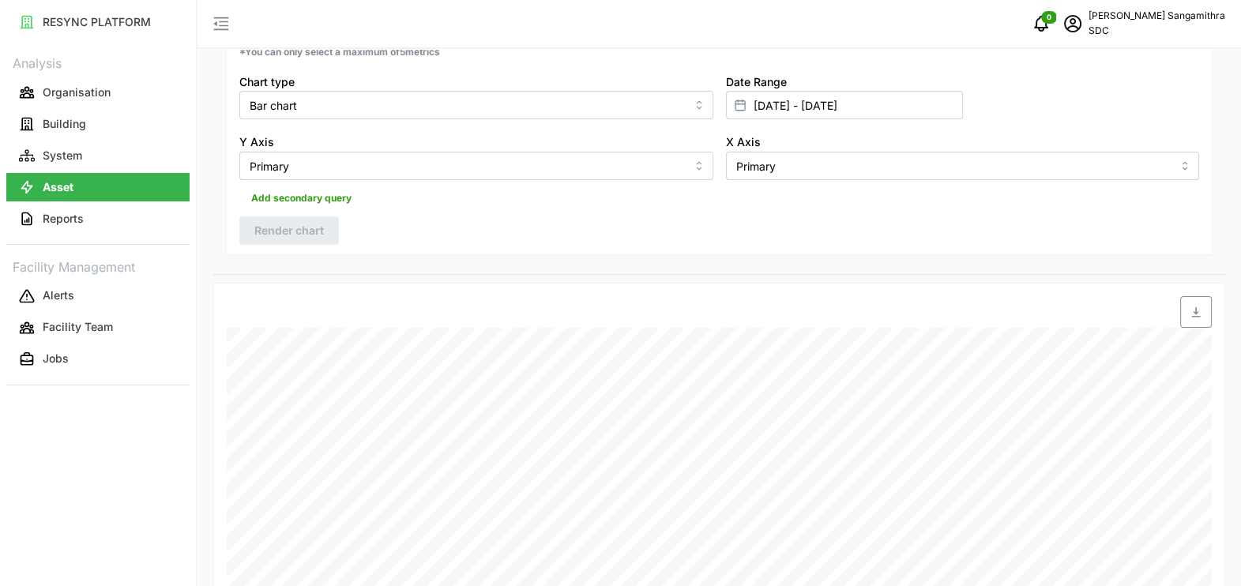
scroll to position [13, 0]
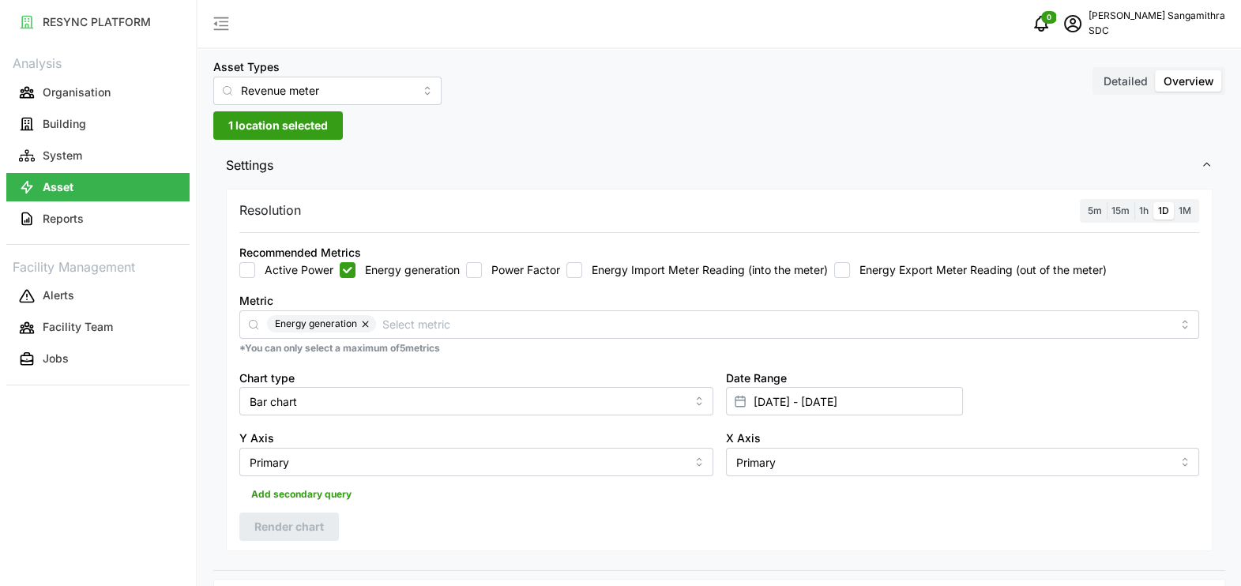
click at [1114, 211] on span "15m" at bounding box center [1120, 211] width 18 height 12
click at [1107, 202] on input "15m" at bounding box center [1107, 202] width 0 height 0
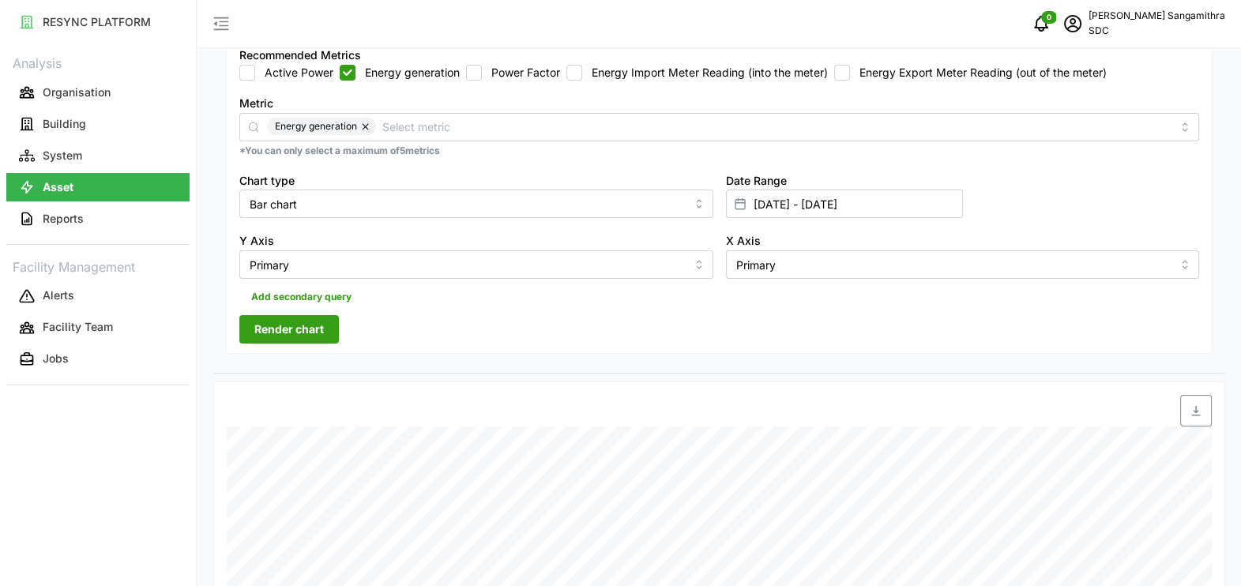
scroll to position [309, 0]
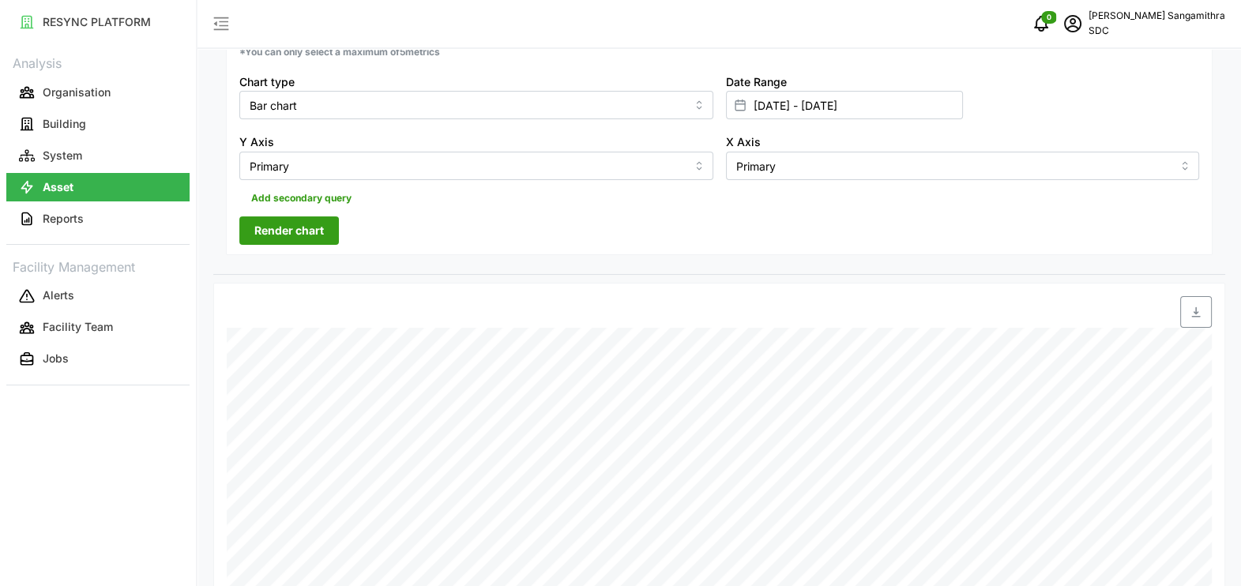
click at [287, 231] on span "Render chart" at bounding box center [289, 230] width 70 height 27
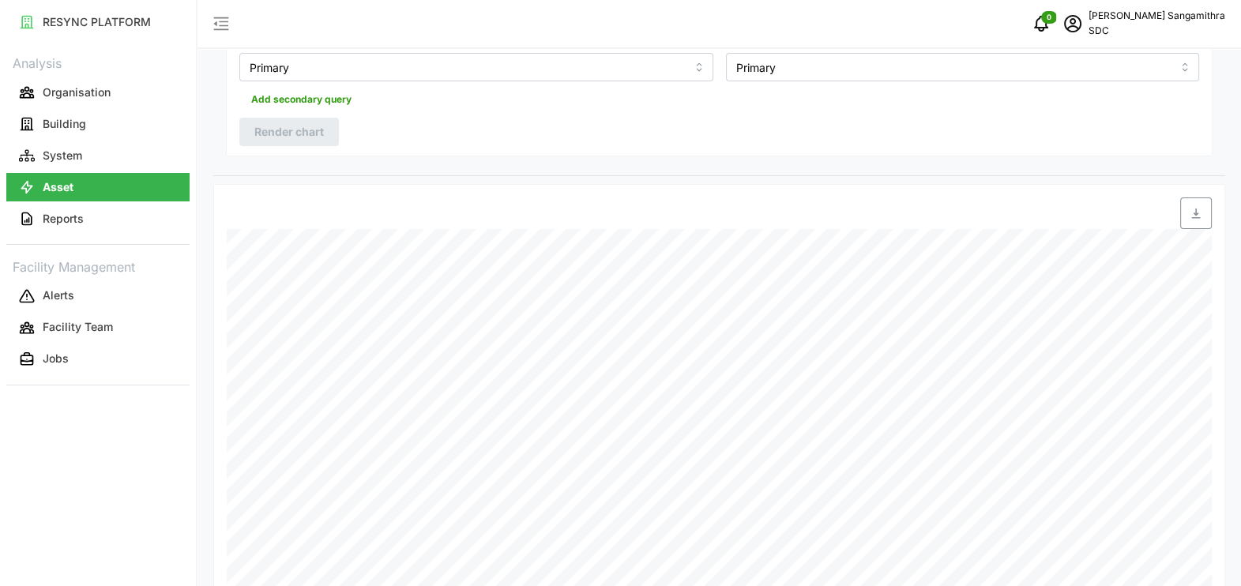
scroll to position [506, 0]
